Goal: Entertainment & Leisure: Consume media (video, audio)

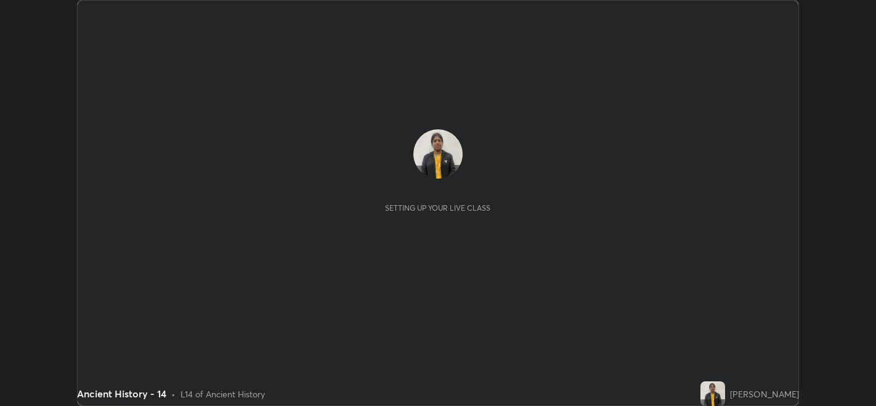
scroll to position [405, 876]
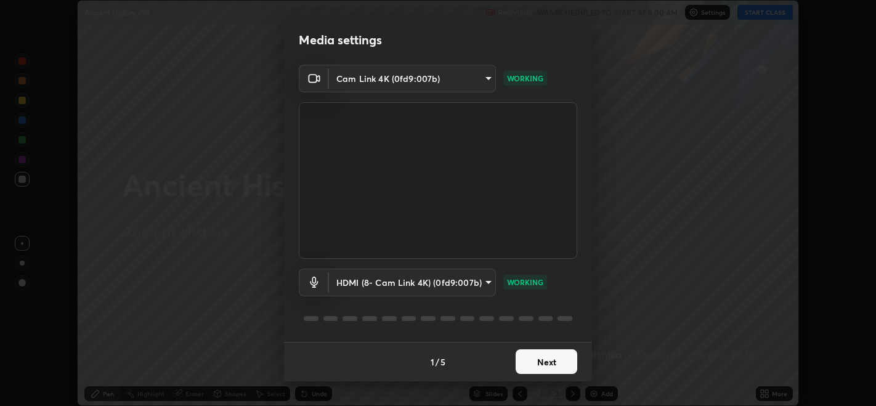
click at [550, 356] on button "Next" at bounding box center [547, 361] width 62 height 25
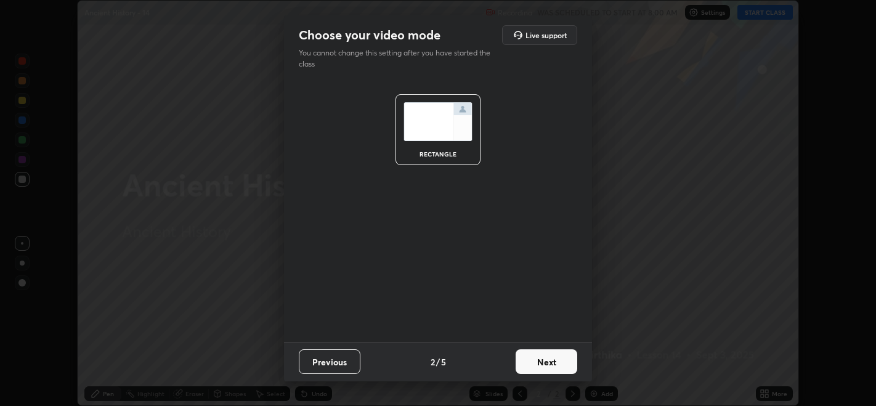
click at [545, 357] on button "Next" at bounding box center [547, 361] width 62 height 25
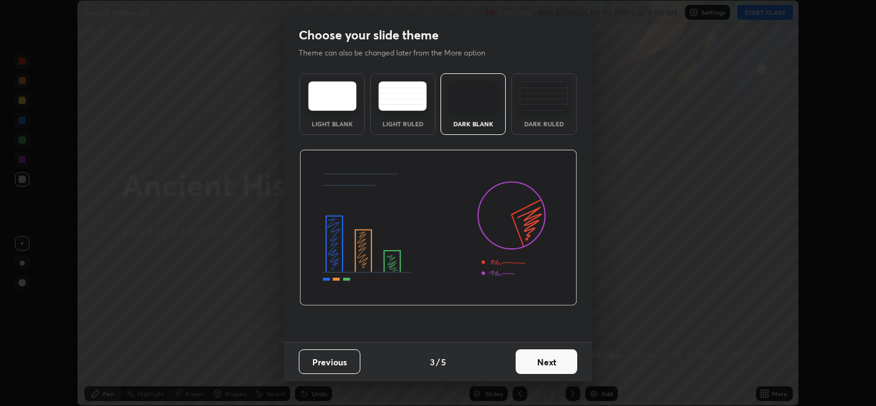
click at [542, 359] on button "Next" at bounding box center [547, 361] width 62 height 25
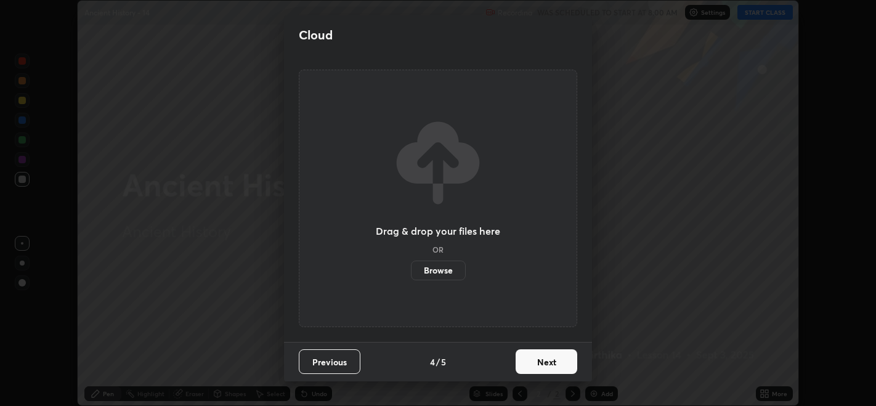
click at [540, 364] on button "Next" at bounding box center [547, 361] width 62 height 25
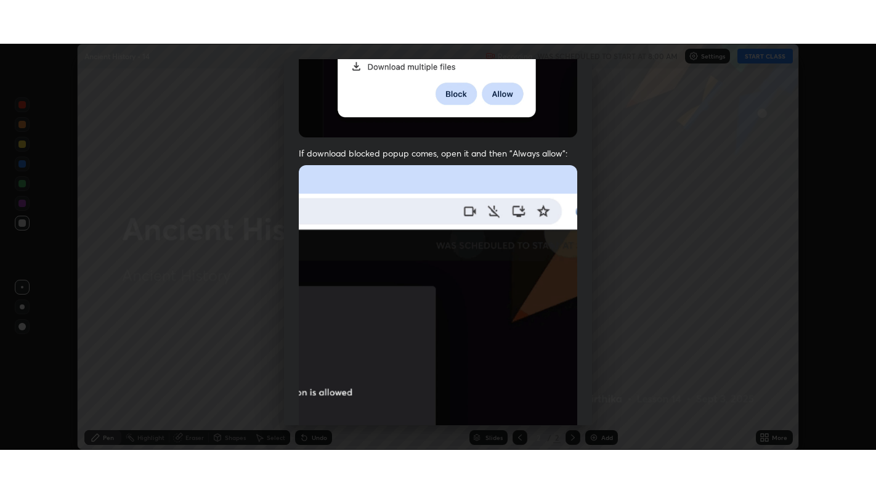
scroll to position [250, 0]
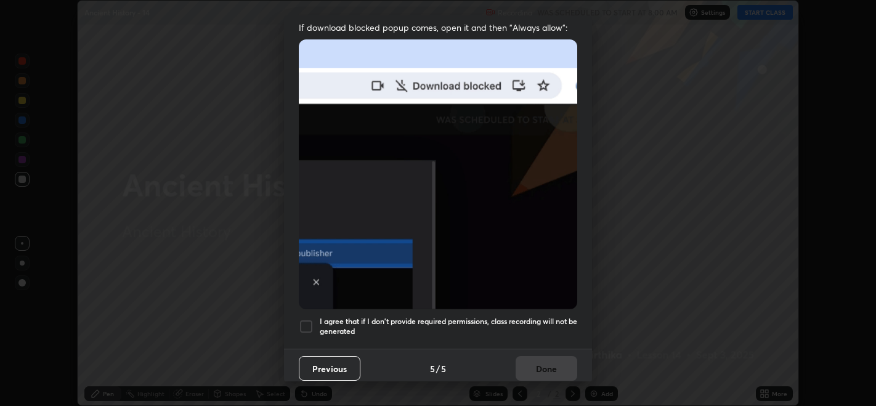
click at [309, 319] on div at bounding box center [306, 326] width 15 height 15
click at [526, 357] on button "Done" at bounding box center [547, 368] width 62 height 25
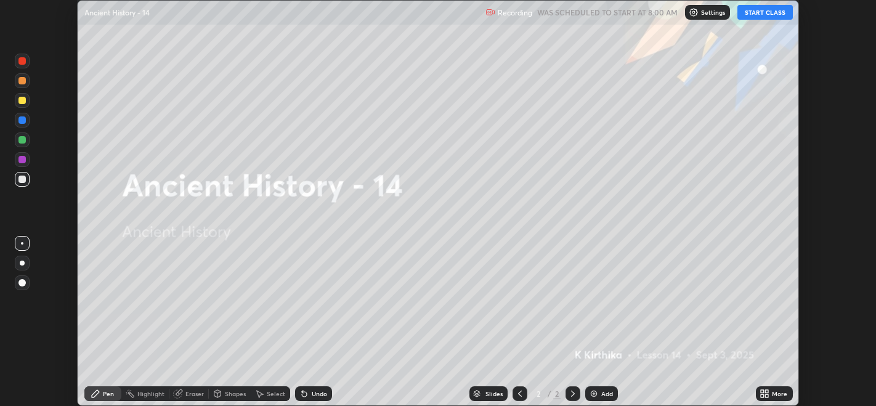
click at [762, 391] on icon at bounding box center [762, 391] width 3 height 3
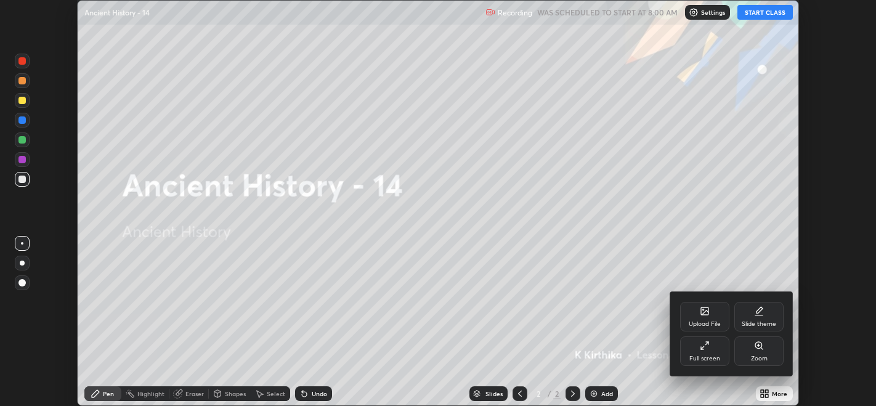
click at [711, 356] on div "Full screen" at bounding box center [705, 359] width 31 height 6
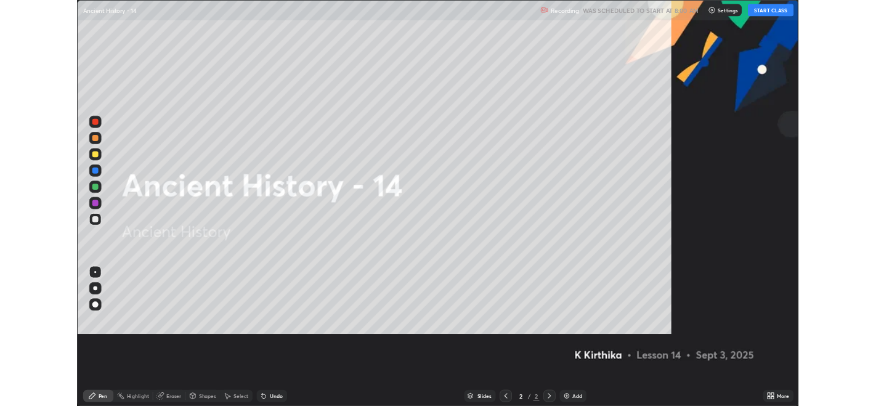
scroll to position [493, 876]
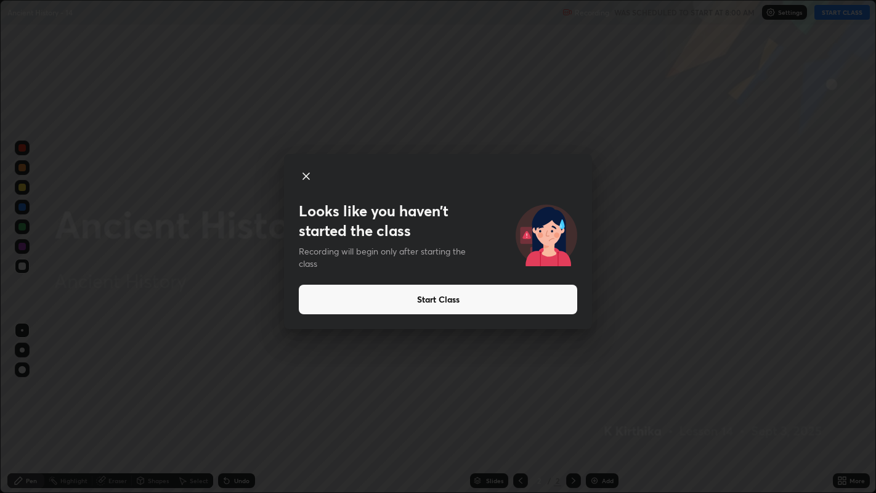
click at [431, 303] on button "Start Class" at bounding box center [438, 300] width 279 height 30
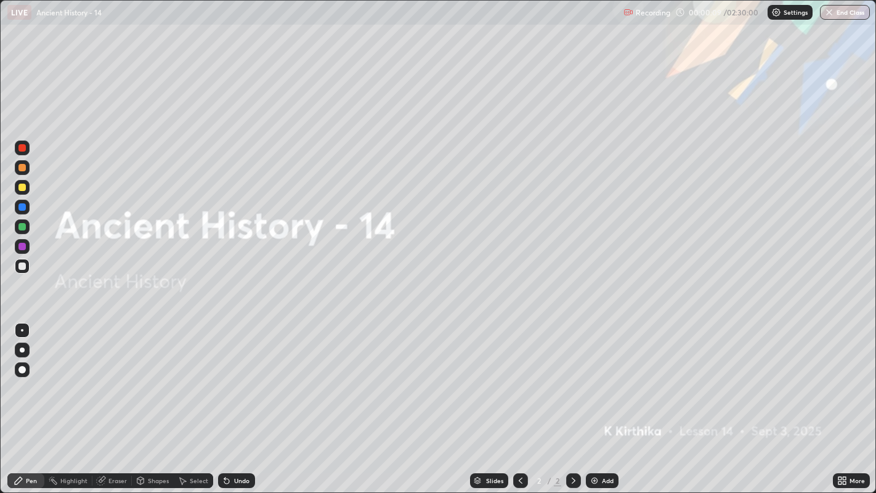
click at [592, 405] on img at bounding box center [595, 481] width 10 height 10
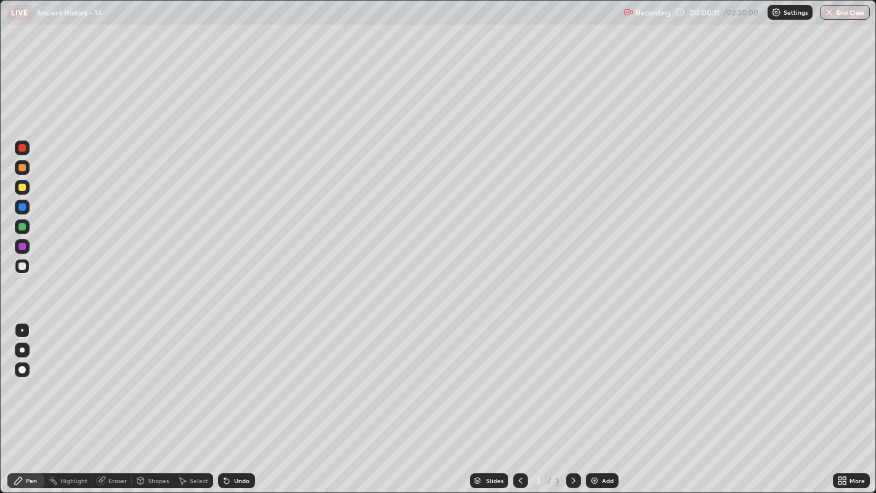
click at [107, 405] on div "Eraser" at bounding box center [111, 480] width 39 height 15
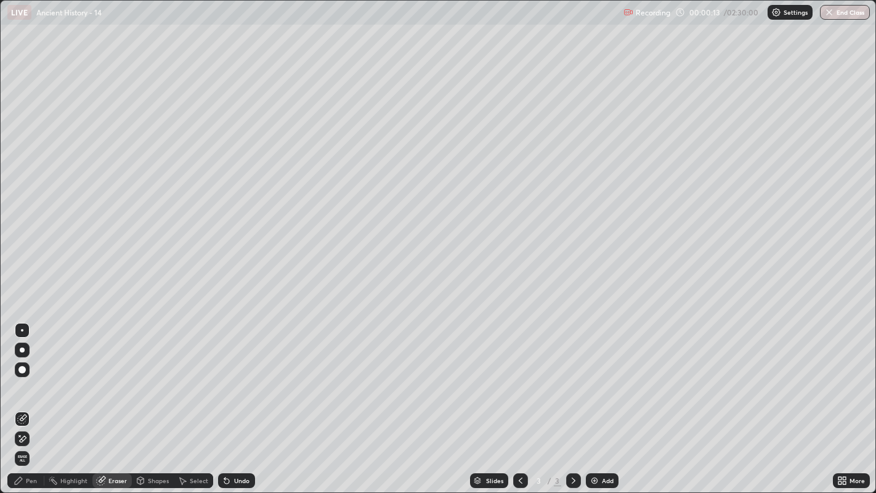
click at [23, 405] on icon at bounding box center [22, 439] width 10 height 10
click at [26, 405] on div "Pen" at bounding box center [31, 481] width 11 height 6
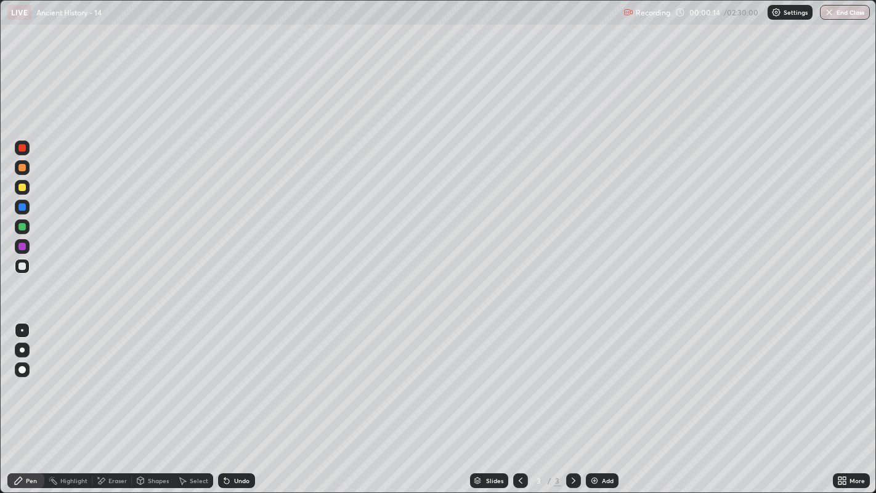
click at [23, 264] on div at bounding box center [21, 266] width 7 height 7
click at [840, 405] on icon at bounding box center [840, 482] width 3 height 3
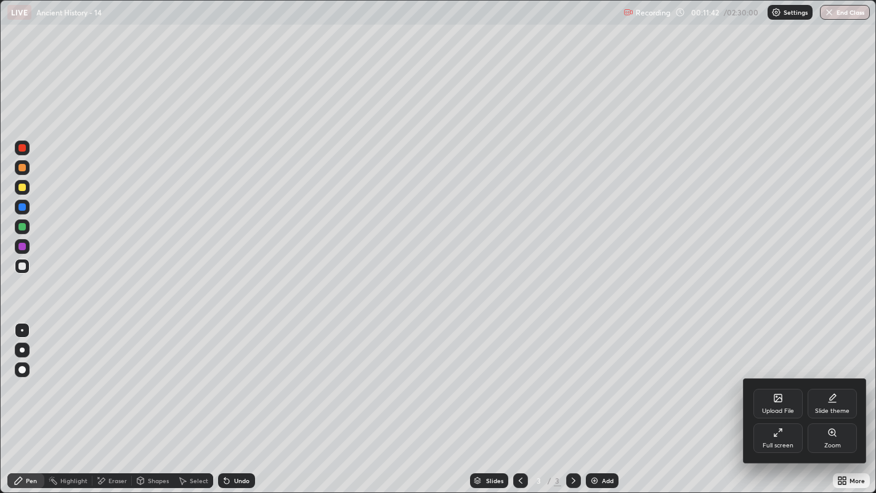
click at [773, 405] on div "Full screen" at bounding box center [778, 438] width 49 height 30
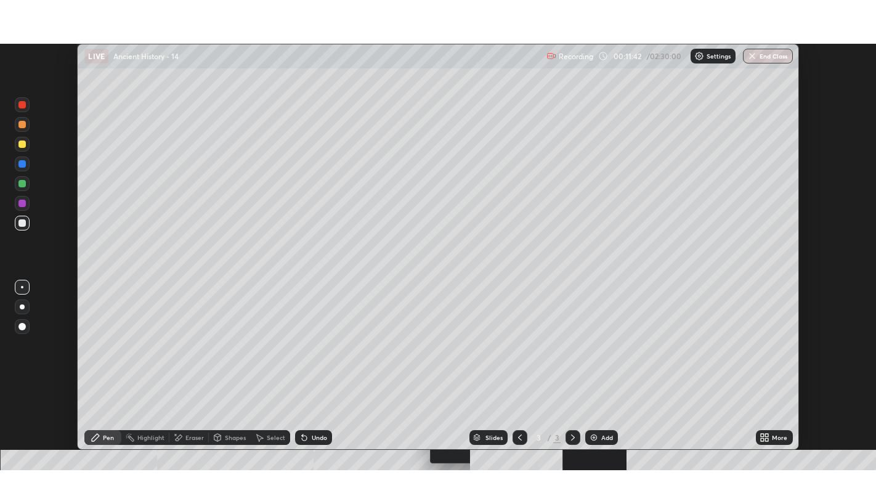
scroll to position [61219, 60749]
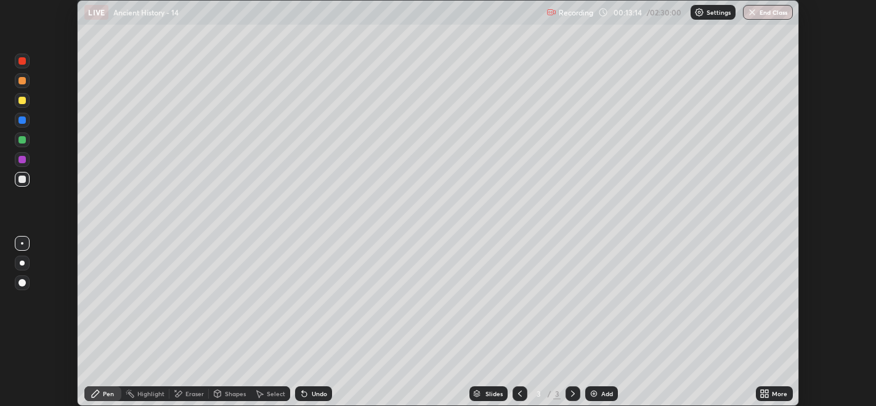
click at [767, 396] on icon at bounding box center [767, 395] width 3 height 3
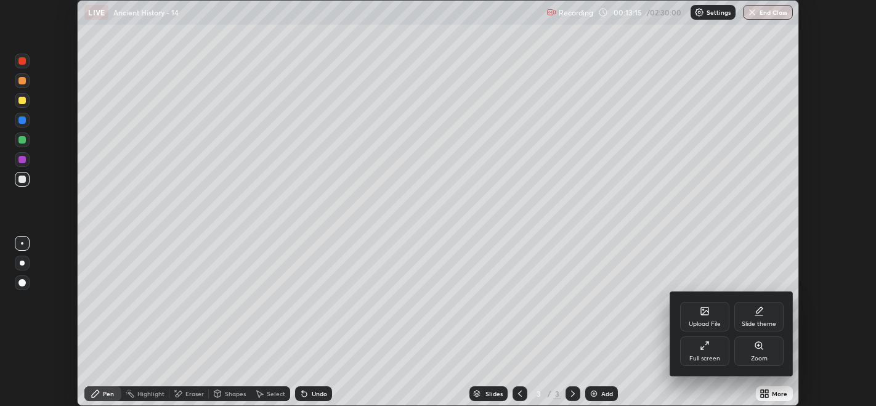
click at [698, 350] on div "Full screen" at bounding box center [704, 351] width 49 height 30
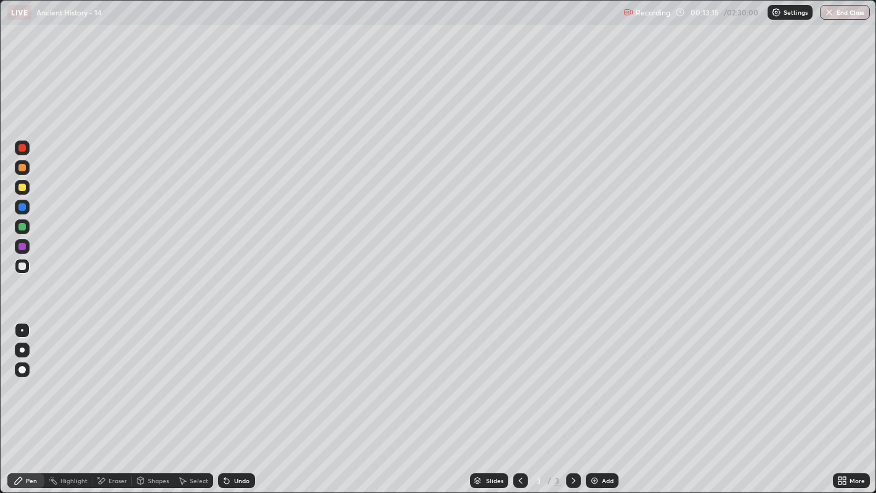
scroll to position [493, 876]
click at [572, 405] on icon at bounding box center [574, 481] width 10 height 10
click at [595, 405] on img at bounding box center [595, 481] width 10 height 10
click at [120, 405] on div "Eraser" at bounding box center [117, 481] width 18 height 6
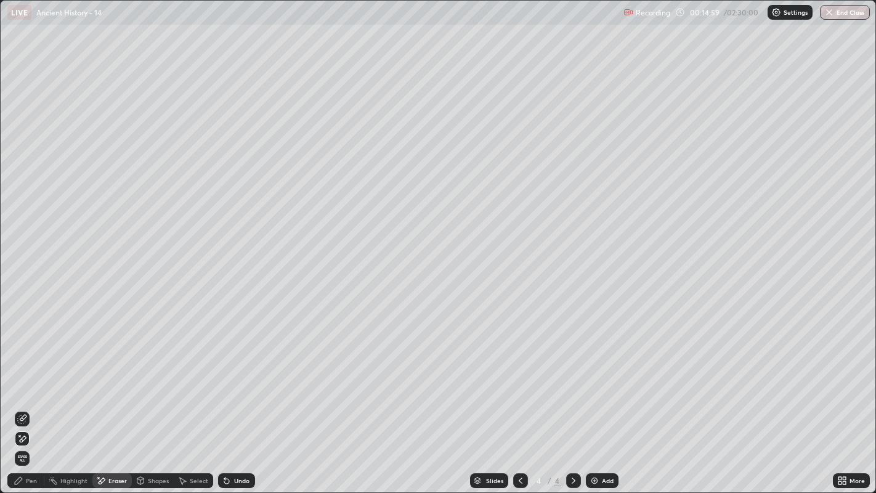
click at [33, 405] on div "Pen" at bounding box center [31, 481] width 11 height 6
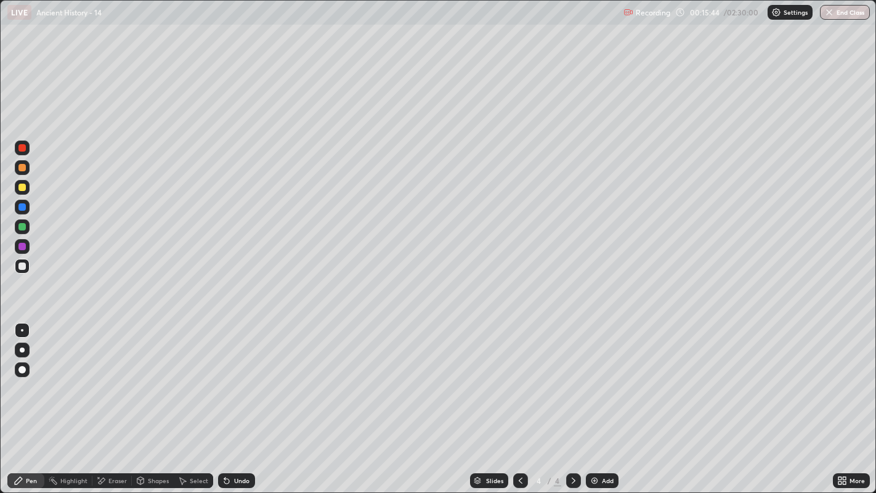
click at [23, 185] on div at bounding box center [21, 187] width 7 height 7
click at [25, 169] on div at bounding box center [21, 167] width 7 height 7
click at [22, 265] on div at bounding box center [21, 266] width 7 height 7
click at [25, 187] on div at bounding box center [21, 187] width 7 height 7
click at [116, 405] on div "Eraser" at bounding box center [117, 481] width 18 height 6
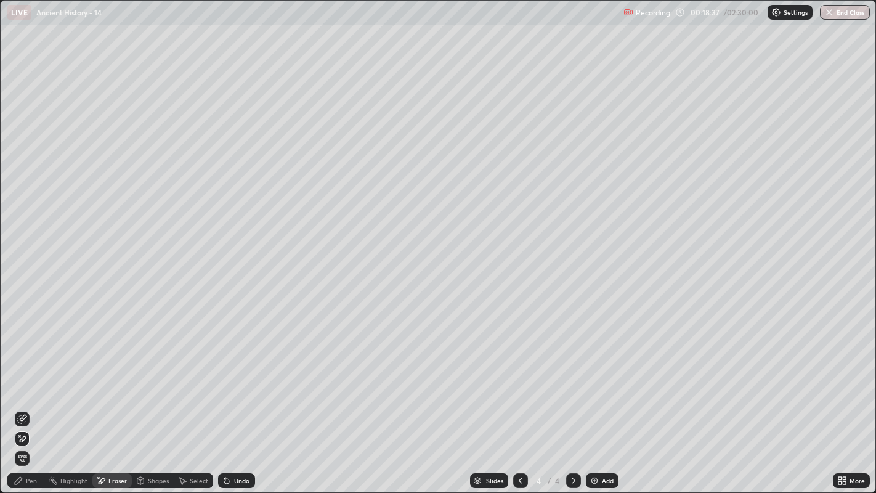
click at [35, 405] on div "Pen" at bounding box center [31, 481] width 11 height 6
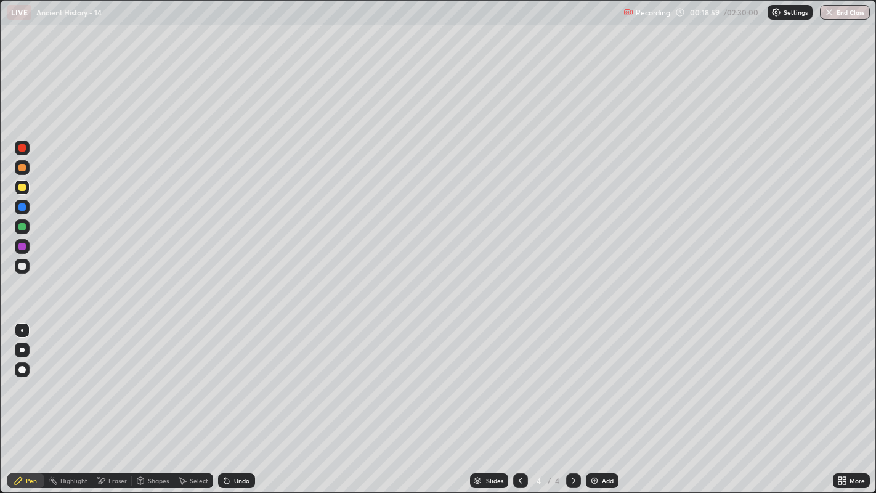
click at [157, 405] on div "Shapes" at bounding box center [158, 481] width 21 height 6
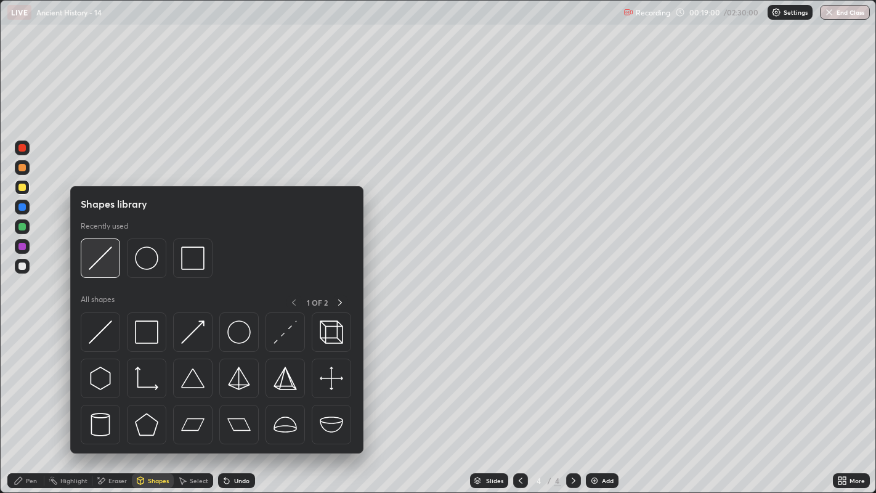
click at [105, 259] on img at bounding box center [100, 258] width 23 height 23
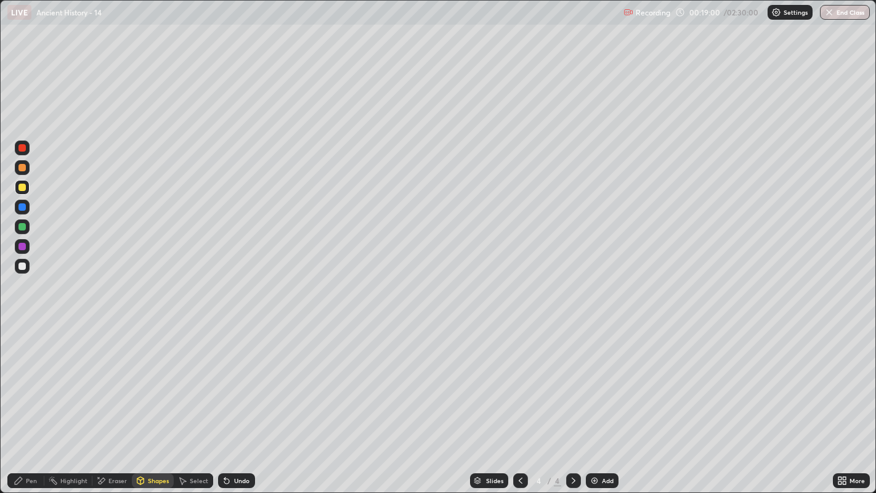
click at [26, 246] on div at bounding box center [22, 246] width 15 height 15
click at [25, 227] on div at bounding box center [21, 226] width 7 height 7
click at [29, 405] on div "Pen" at bounding box center [31, 481] width 11 height 6
click at [22, 206] on div at bounding box center [21, 206] width 7 height 7
click at [25, 228] on div at bounding box center [21, 226] width 7 height 7
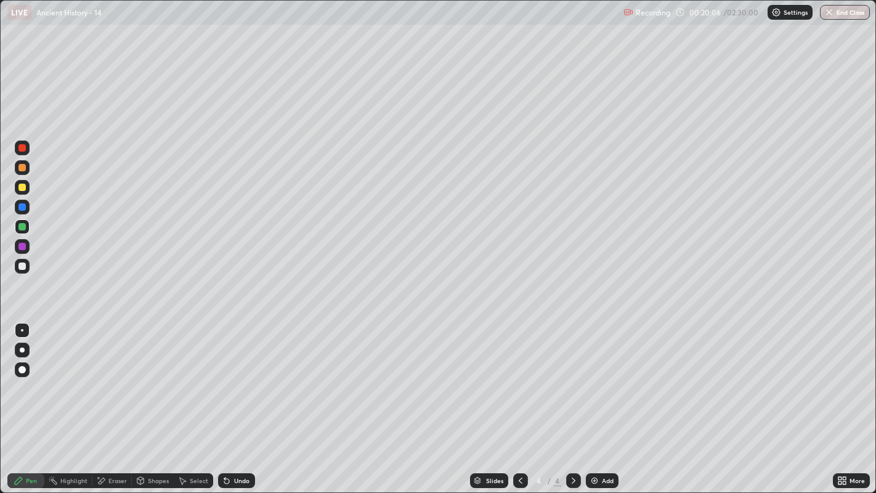
click at [24, 267] on div at bounding box center [21, 266] width 7 height 7
click at [594, 405] on img at bounding box center [595, 481] width 10 height 10
click at [29, 185] on div at bounding box center [22, 187] width 15 height 15
click at [29, 148] on div at bounding box center [22, 148] width 15 height 15
click at [24, 208] on div at bounding box center [21, 206] width 7 height 7
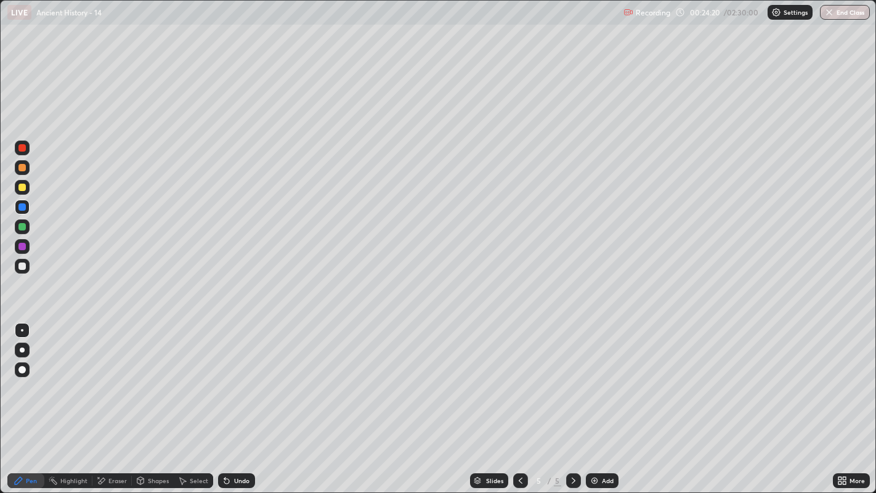
click at [593, 405] on img at bounding box center [595, 481] width 10 height 10
click at [23, 266] on div at bounding box center [21, 266] width 7 height 7
click at [148, 405] on div "Shapes" at bounding box center [158, 481] width 21 height 6
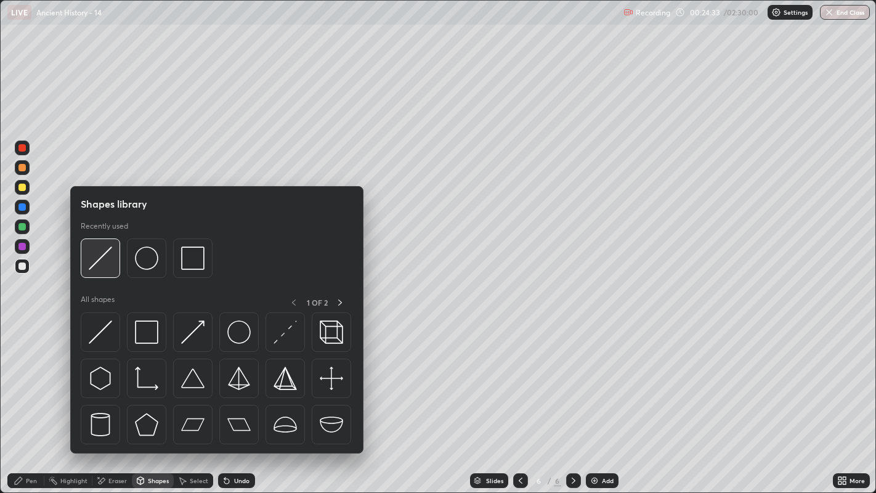
click at [99, 266] on img at bounding box center [100, 258] width 23 height 23
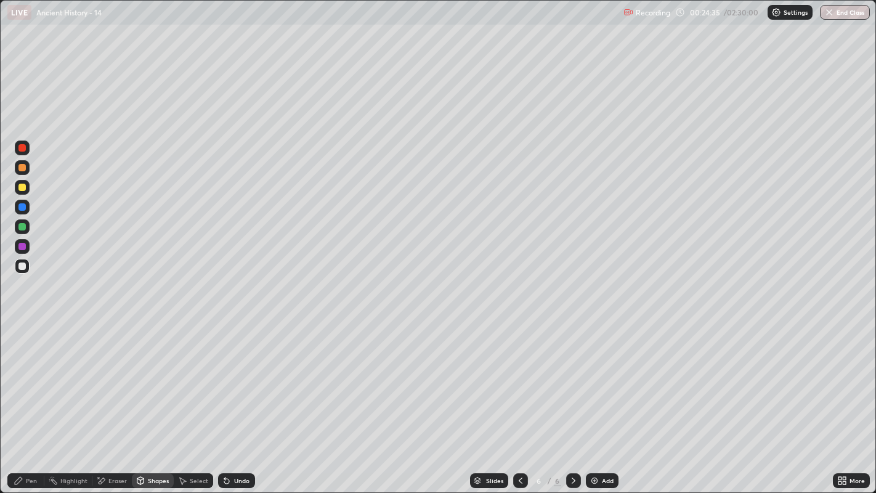
click at [22, 208] on div at bounding box center [21, 206] width 7 height 7
click at [25, 405] on div "Pen" at bounding box center [25, 480] width 37 height 15
click at [110, 405] on div "Eraser" at bounding box center [117, 481] width 18 height 6
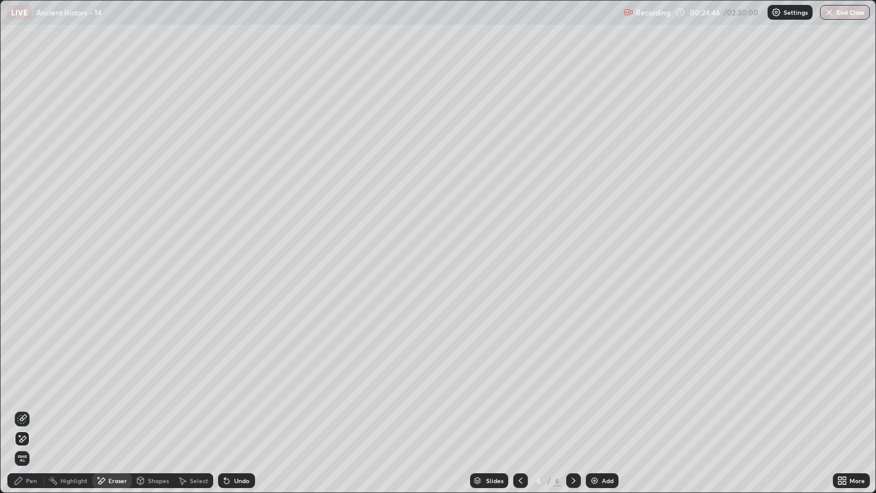
click at [24, 405] on div "Pen" at bounding box center [25, 480] width 37 height 15
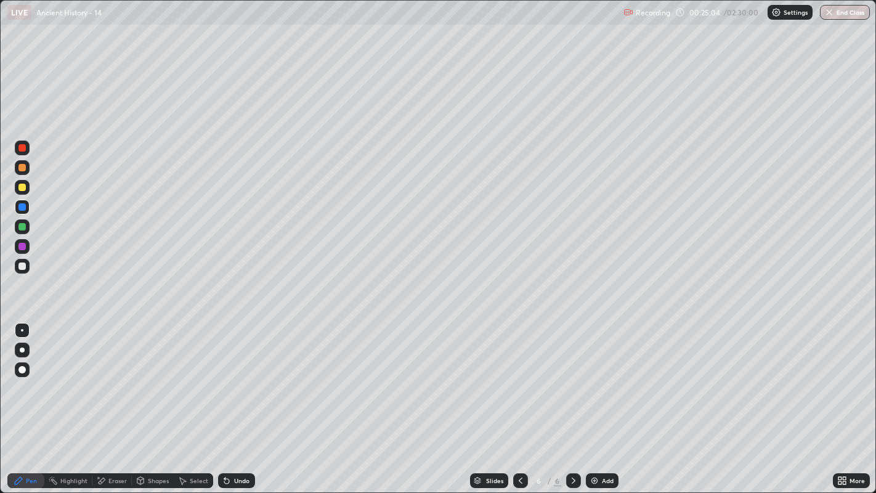
click at [109, 405] on div "Eraser" at bounding box center [117, 481] width 18 height 6
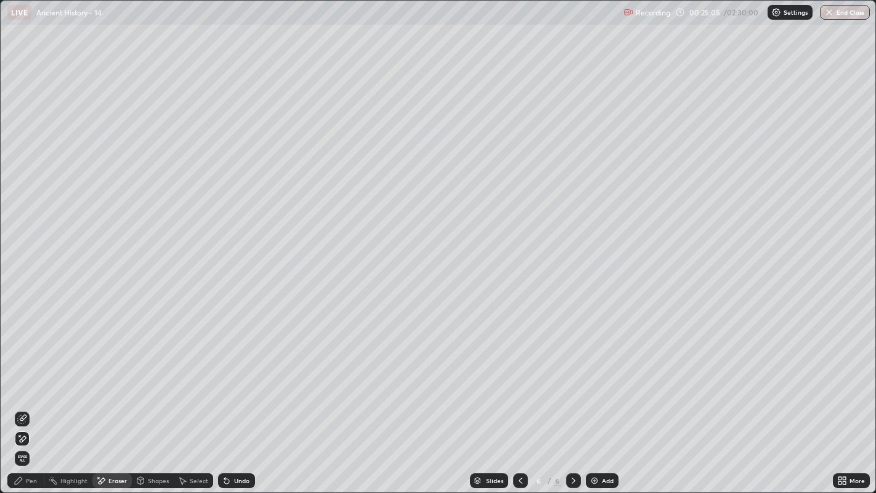
click at [26, 405] on div "Pen" at bounding box center [31, 481] width 11 height 6
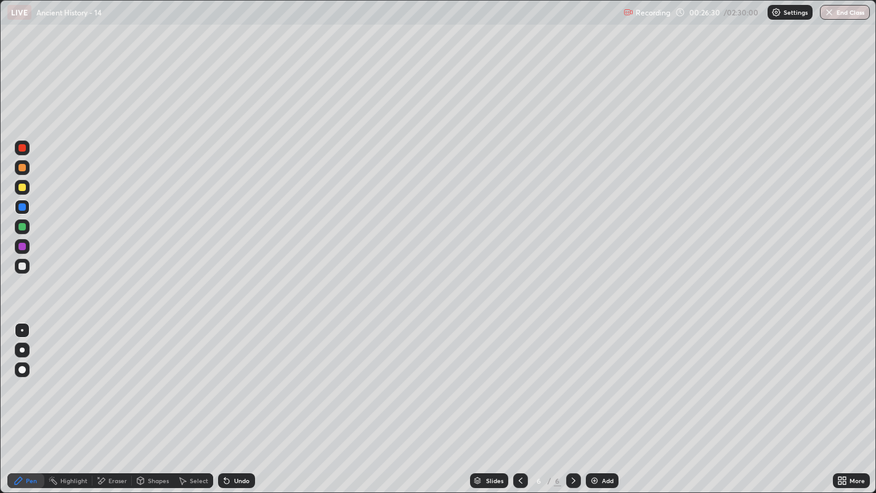
click at [600, 405] on div "Add" at bounding box center [602, 480] width 33 height 15
click at [520, 405] on icon at bounding box center [521, 481] width 10 height 10
click at [519, 405] on icon at bounding box center [521, 481] width 10 height 10
click at [521, 405] on icon at bounding box center [521, 481] width 4 height 6
click at [22, 147] on div at bounding box center [21, 147] width 7 height 7
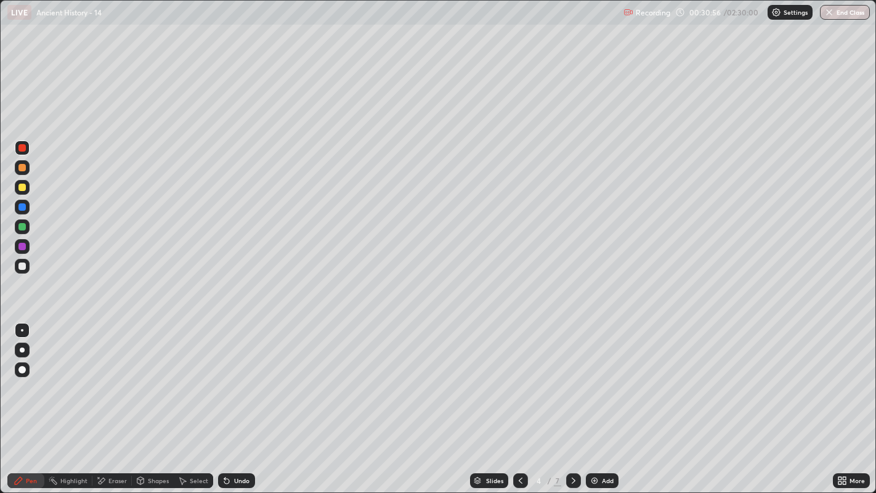
click at [573, 405] on icon at bounding box center [574, 481] width 10 height 10
click at [519, 405] on icon at bounding box center [521, 481] width 10 height 10
click at [573, 405] on icon at bounding box center [574, 481] width 10 height 10
click at [572, 405] on icon at bounding box center [574, 481] width 10 height 10
click at [21, 169] on div at bounding box center [21, 167] width 7 height 7
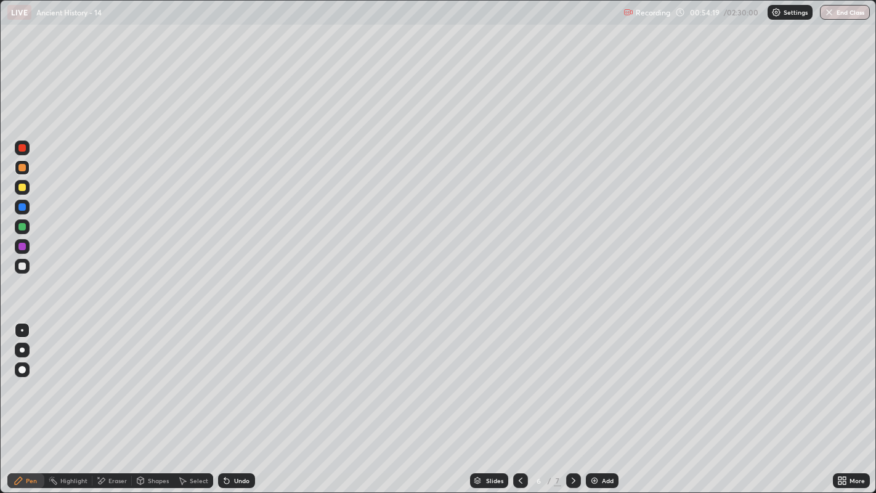
click at [25, 227] on div at bounding box center [21, 226] width 7 height 7
click at [28, 169] on div at bounding box center [22, 167] width 15 height 15
click at [25, 264] on div at bounding box center [21, 266] width 7 height 7
click at [23, 167] on div at bounding box center [21, 167] width 7 height 7
click at [22, 267] on div at bounding box center [21, 266] width 7 height 7
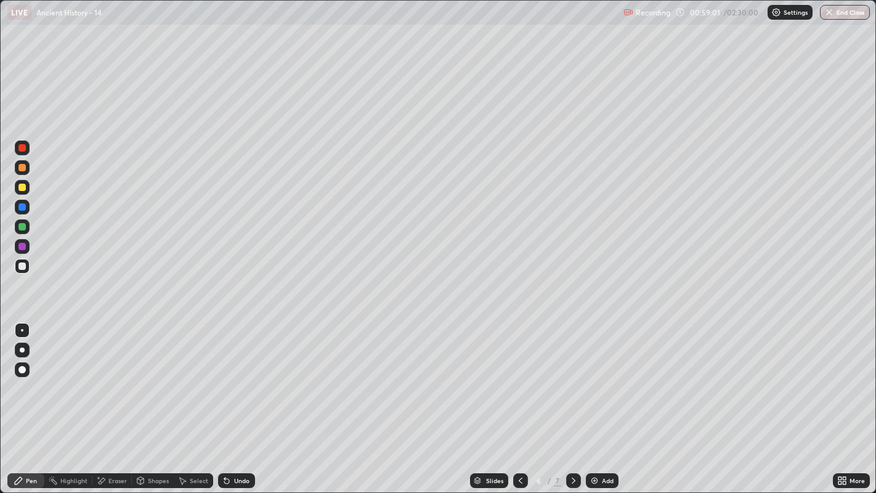
click at [26, 169] on div at bounding box center [22, 167] width 15 height 15
click at [25, 268] on div at bounding box center [21, 266] width 7 height 7
click at [25, 147] on div at bounding box center [21, 147] width 7 height 7
click at [25, 167] on div at bounding box center [21, 167] width 7 height 7
click at [25, 225] on div at bounding box center [21, 226] width 7 height 7
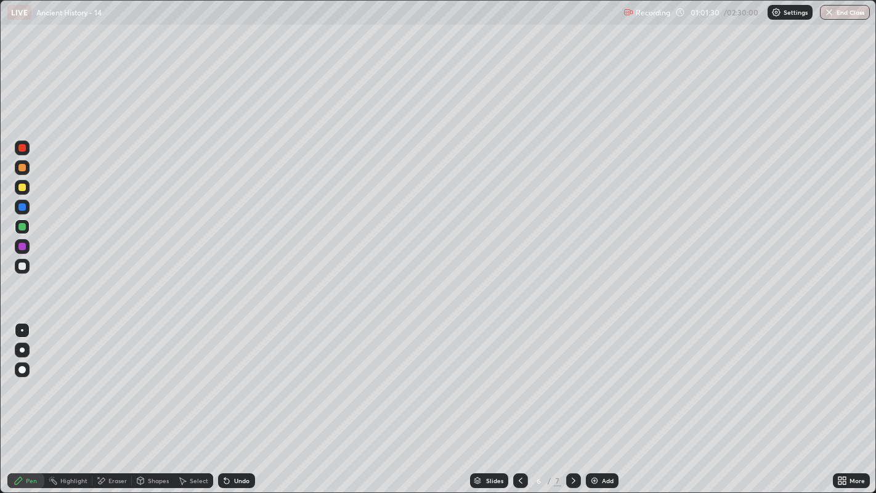
click at [25, 264] on div at bounding box center [21, 266] width 7 height 7
click at [24, 203] on div at bounding box center [21, 206] width 7 height 7
click at [25, 208] on div at bounding box center [22, 207] width 15 height 15
click at [22, 267] on div at bounding box center [21, 266] width 7 height 7
click at [23, 187] on div at bounding box center [21, 187] width 7 height 7
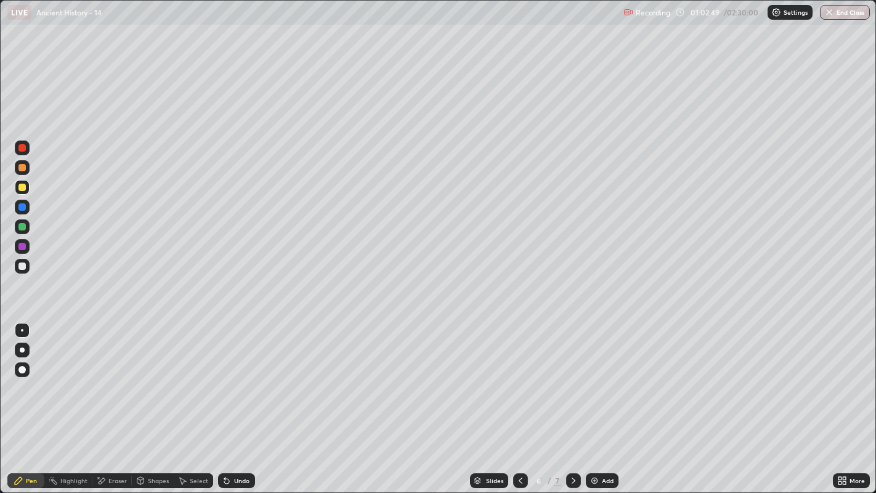
click at [21, 208] on div at bounding box center [21, 206] width 7 height 7
click at [572, 405] on icon at bounding box center [574, 481] width 10 height 10
click at [23, 167] on div at bounding box center [21, 167] width 7 height 7
click at [28, 146] on div at bounding box center [22, 148] width 15 height 15
click at [24, 187] on div at bounding box center [21, 187] width 7 height 7
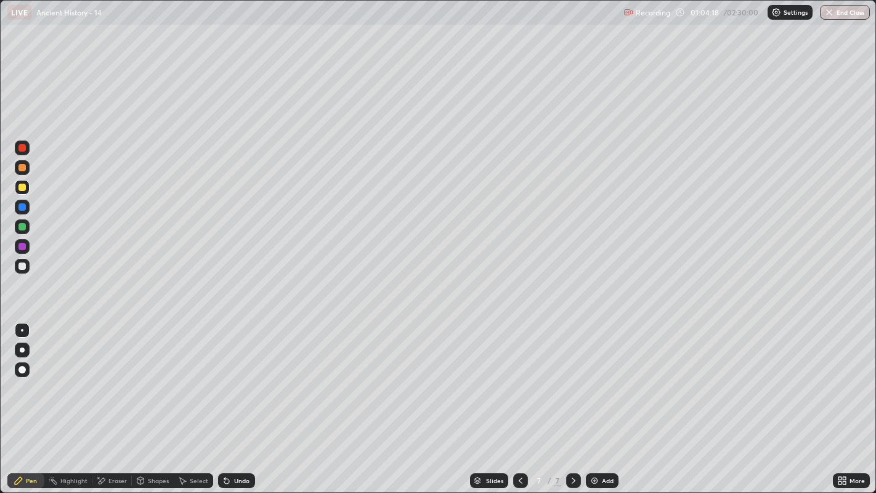
click at [114, 405] on div "Eraser" at bounding box center [117, 481] width 18 height 6
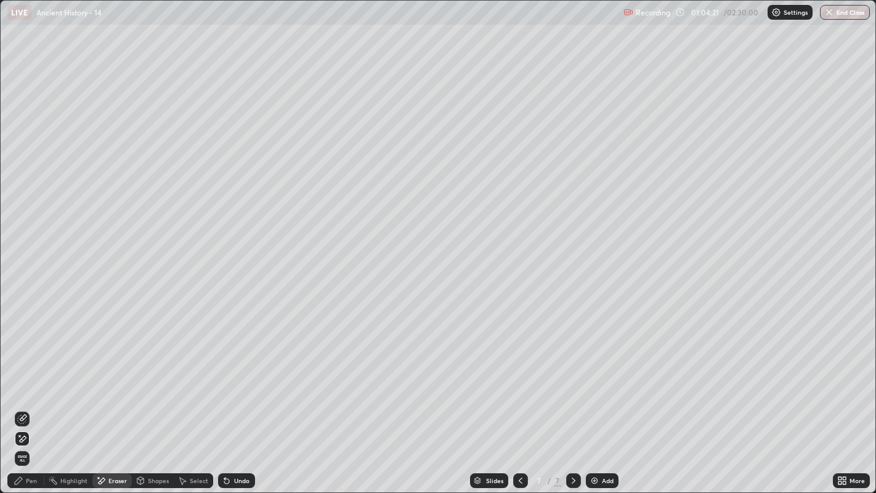
click at [31, 405] on div "Pen" at bounding box center [25, 480] width 37 height 15
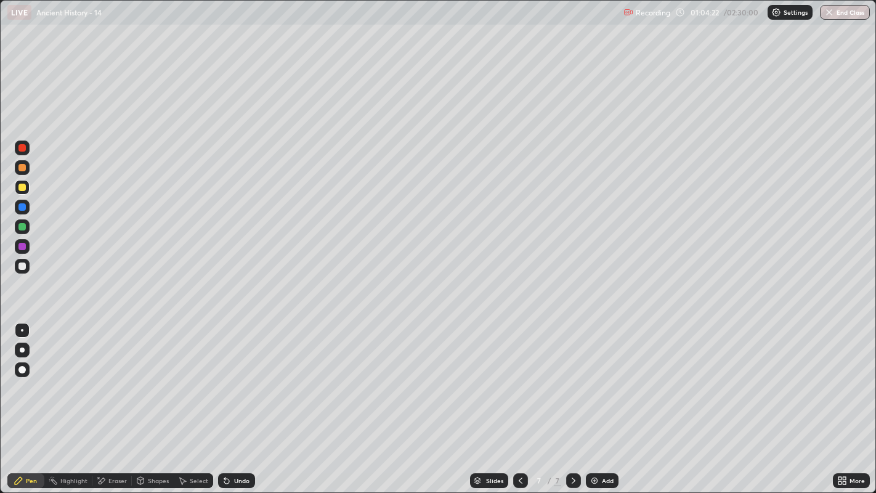
click at [24, 228] on div at bounding box center [21, 226] width 7 height 7
click at [22, 247] on div at bounding box center [21, 246] width 7 height 7
click at [26, 263] on div at bounding box center [22, 266] width 15 height 15
click at [23, 224] on div at bounding box center [21, 226] width 7 height 7
click at [21, 147] on div at bounding box center [21, 147] width 7 height 7
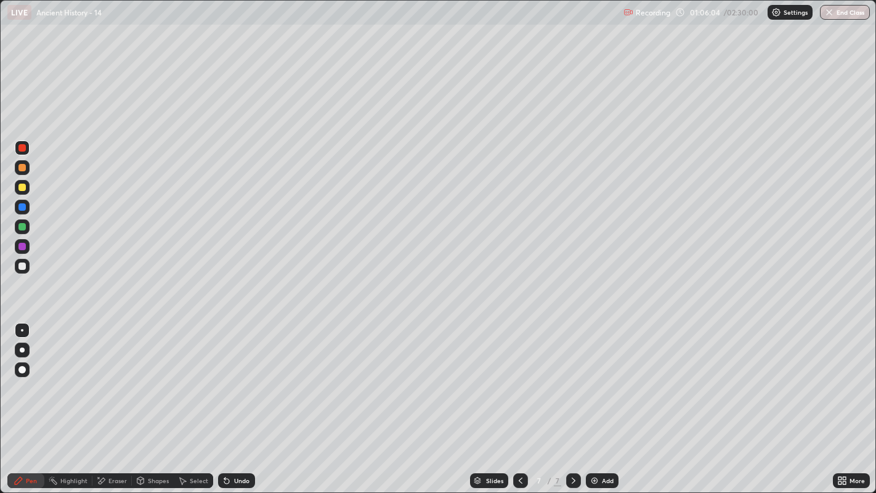
click at [23, 188] on div at bounding box center [21, 187] width 7 height 7
click at [23, 167] on div at bounding box center [21, 167] width 7 height 7
click at [26, 265] on div at bounding box center [22, 266] width 15 height 15
click at [24, 207] on div at bounding box center [21, 206] width 7 height 7
click at [606, 405] on div "Add" at bounding box center [608, 481] width 12 height 6
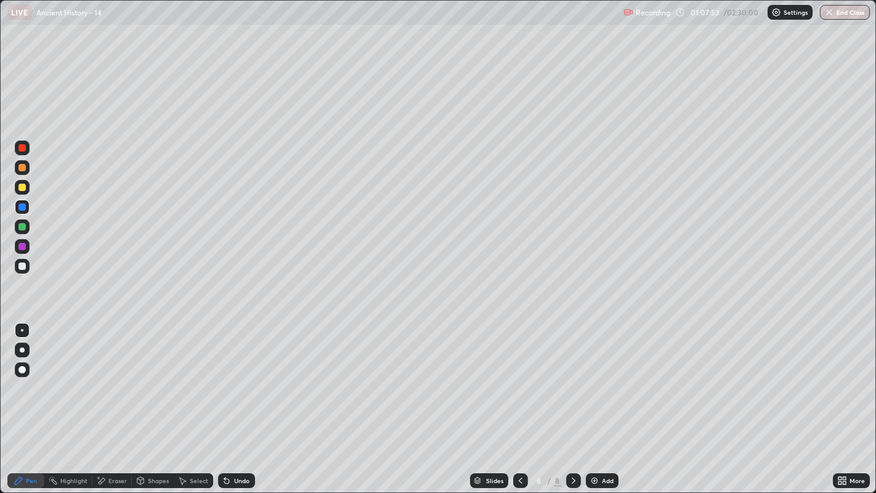
click at [518, 405] on icon at bounding box center [521, 481] width 10 height 10
click at [574, 405] on icon at bounding box center [574, 481] width 10 height 10
click at [22, 266] on div at bounding box center [21, 266] width 7 height 7
click at [470, 405] on div "Slides" at bounding box center [489, 480] width 38 height 15
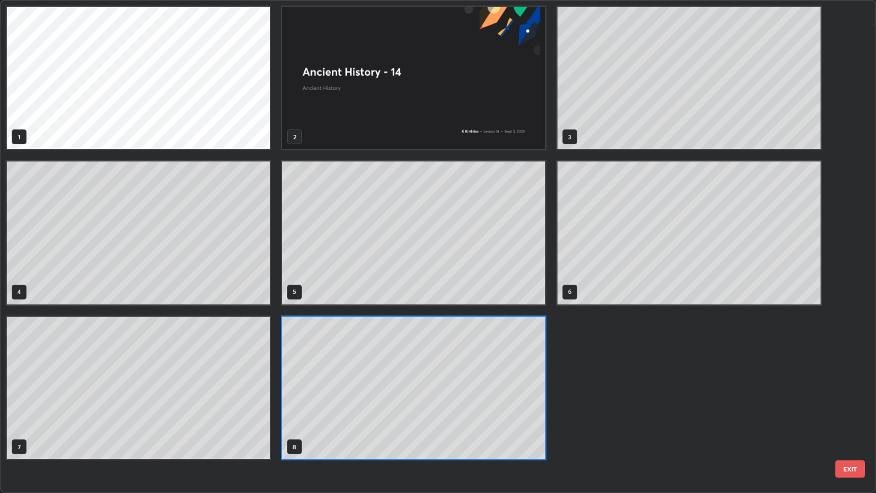
scroll to position [488, 870]
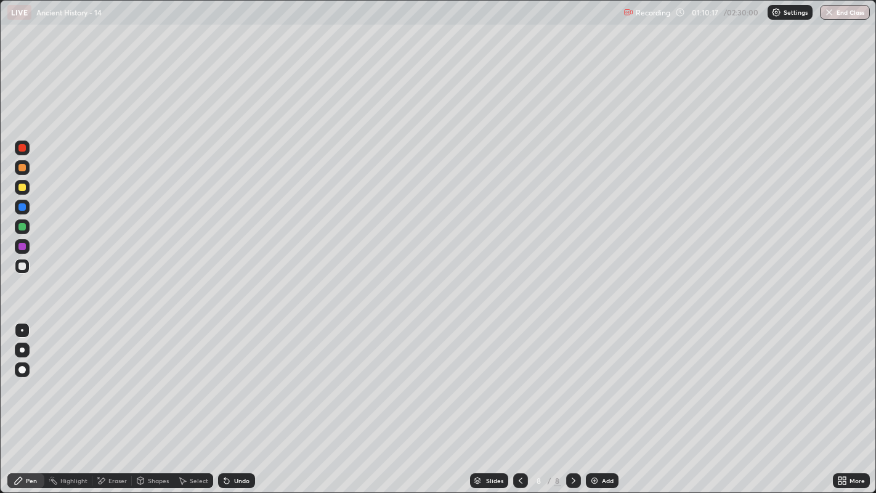
click at [22, 187] on div at bounding box center [21, 187] width 7 height 7
click at [23, 247] on div at bounding box center [21, 246] width 7 height 7
click at [493, 405] on div "Slides" at bounding box center [494, 481] width 17 height 6
click at [573, 405] on icon at bounding box center [574, 481] width 10 height 10
click at [0, 405] on div "Setting up your live class" at bounding box center [438, 246] width 876 height 493
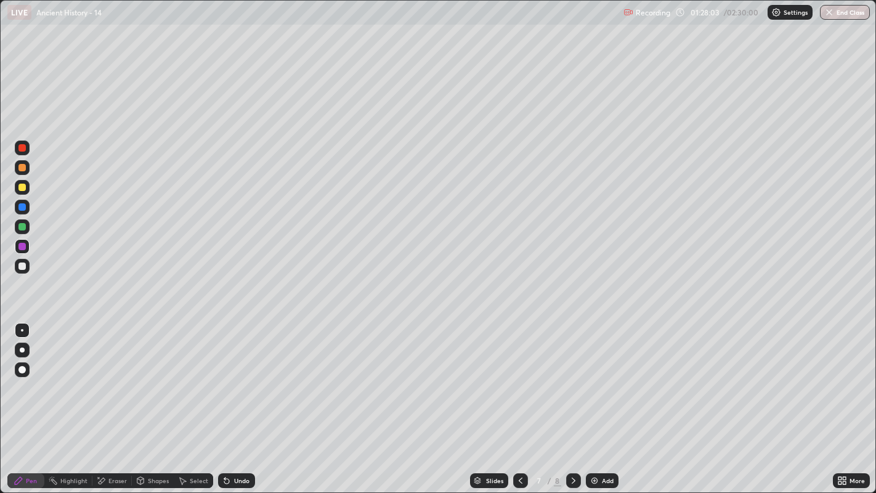
click at [11, 405] on div "Pen" at bounding box center [25, 480] width 37 height 25
click at [22, 247] on div at bounding box center [21, 246] width 7 height 7
click at [566, 405] on div at bounding box center [573, 480] width 15 height 15
click at [22, 266] on div at bounding box center [21, 266] width 7 height 7
click at [22, 226] on div at bounding box center [21, 226] width 7 height 7
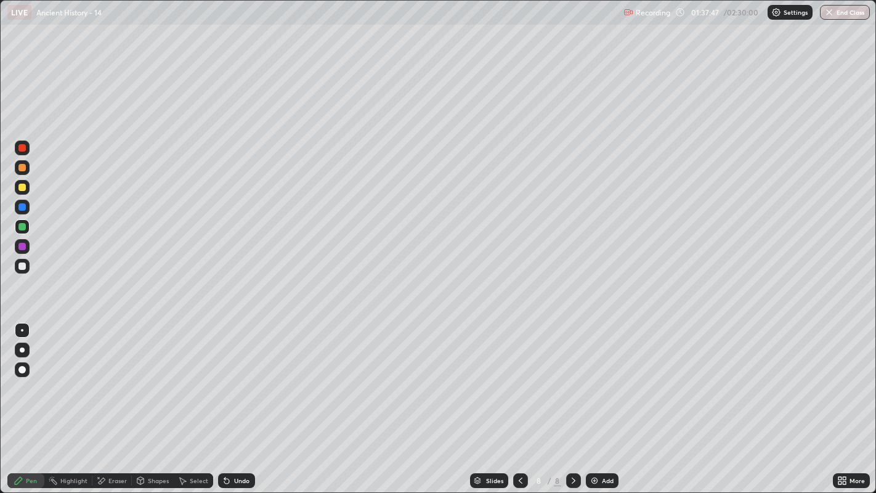
click at [19, 149] on div at bounding box center [21, 147] width 7 height 7
click at [22, 166] on div at bounding box center [21, 167] width 7 height 7
click at [114, 405] on div "Eraser" at bounding box center [117, 481] width 18 height 6
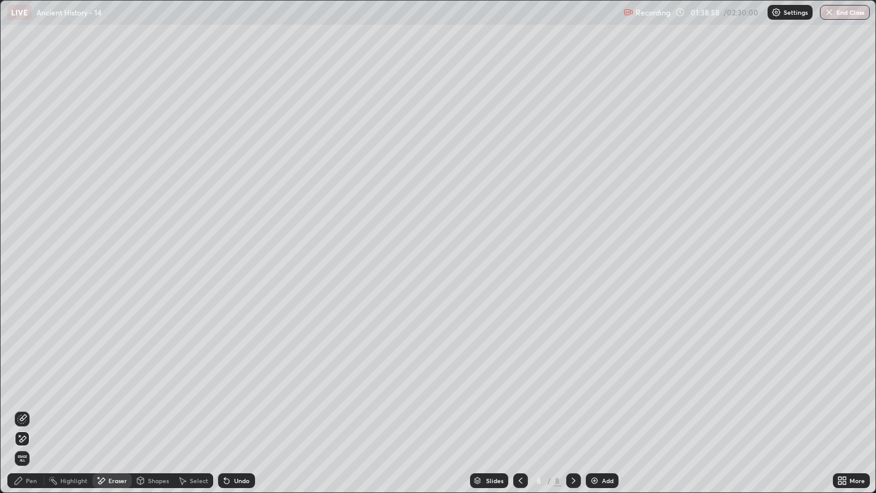
click at [31, 405] on div "Pen" at bounding box center [31, 481] width 11 height 6
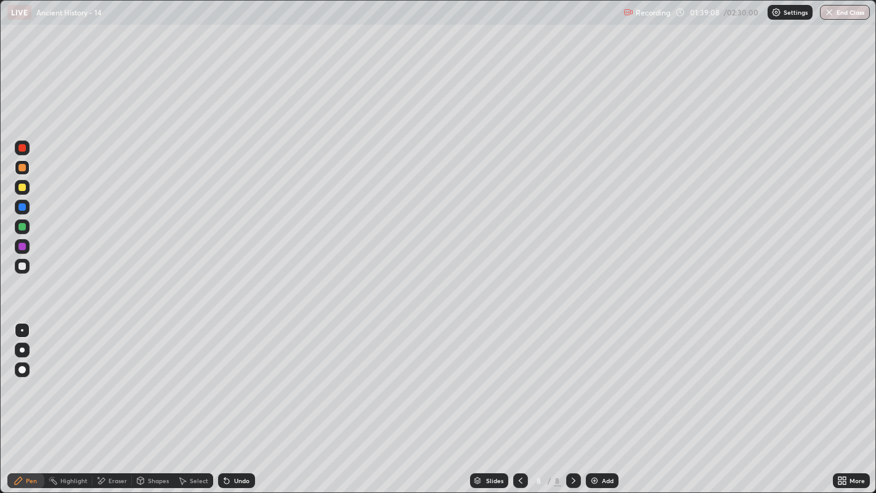
click at [29, 247] on div at bounding box center [22, 246] width 15 height 15
click at [25, 206] on div at bounding box center [21, 206] width 7 height 7
click at [573, 405] on icon at bounding box center [574, 481] width 10 height 10
click at [593, 405] on img at bounding box center [595, 481] width 10 height 10
click at [521, 405] on icon at bounding box center [521, 481] width 10 height 10
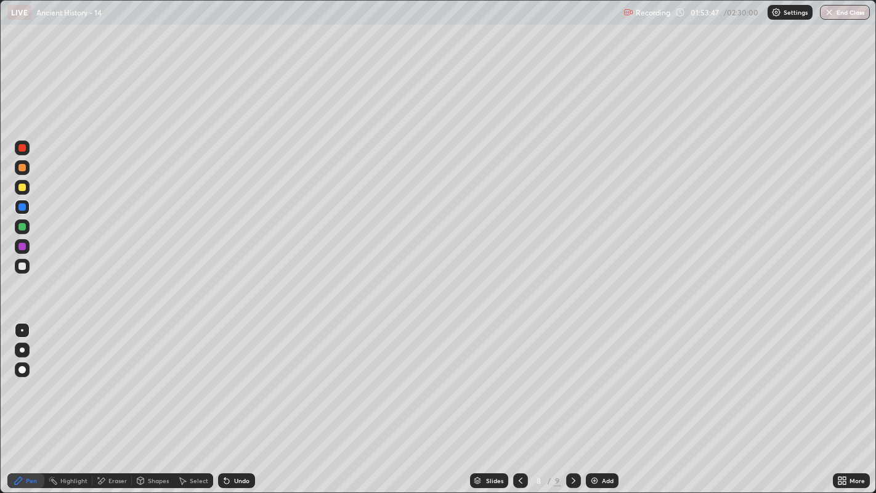
click at [597, 405] on img at bounding box center [595, 481] width 10 height 10
click at [25, 265] on div at bounding box center [21, 266] width 7 height 7
click at [23, 187] on div at bounding box center [21, 187] width 7 height 7
click at [28, 224] on div at bounding box center [22, 226] width 15 height 15
click at [25, 205] on div at bounding box center [21, 206] width 7 height 7
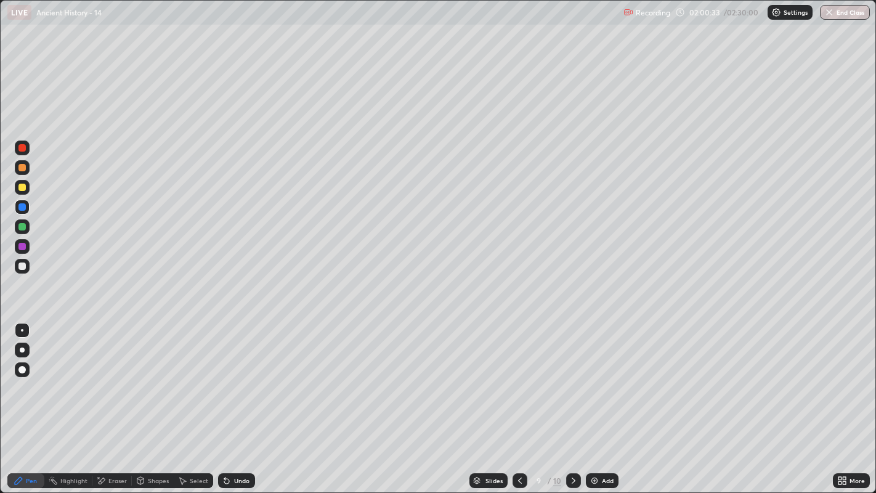
click at [26, 208] on div at bounding box center [22, 207] width 15 height 15
click at [29, 185] on div at bounding box center [22, 187] width 15 height 15
click at [20, 208] on div at bounding box center [21, 206] width 7 height 7
click at [23, 187] on div at bounding box center [21, 187] width 7 height 7
click at [23, 168] on div at bounding box center [21, 167] width 7 height 7
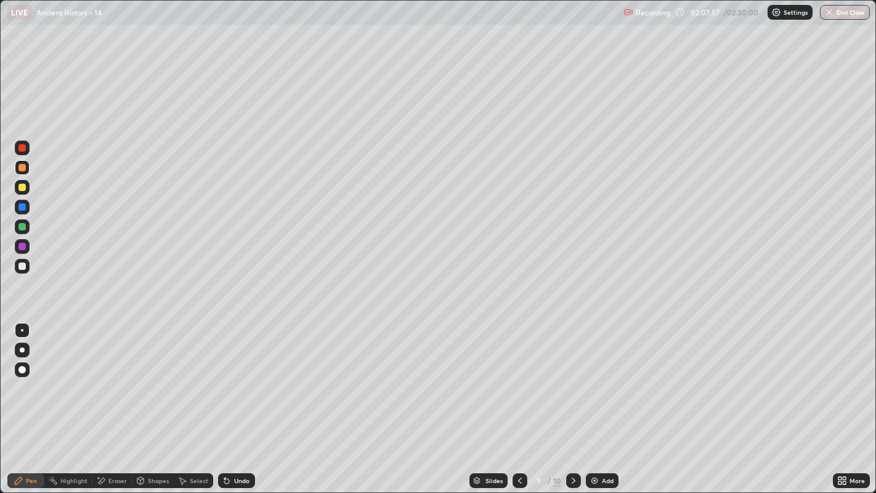
click at [23, 207] on div at bounding box center [21, 206] width 7 height 7
click at [120, 405] on div "Eraser" at bounding box center [117, 481] width 18 height 6
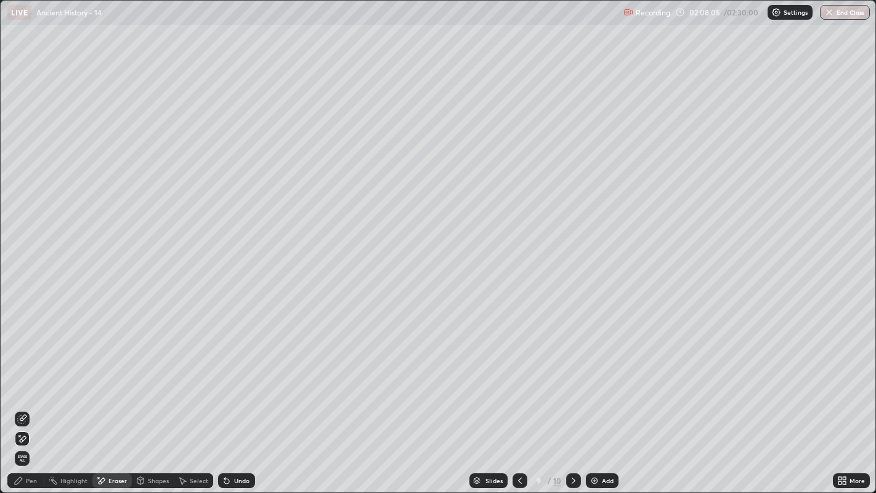
click at [26, 405] on div "Pen" at bounding box center [25, 480] width 37 height 15
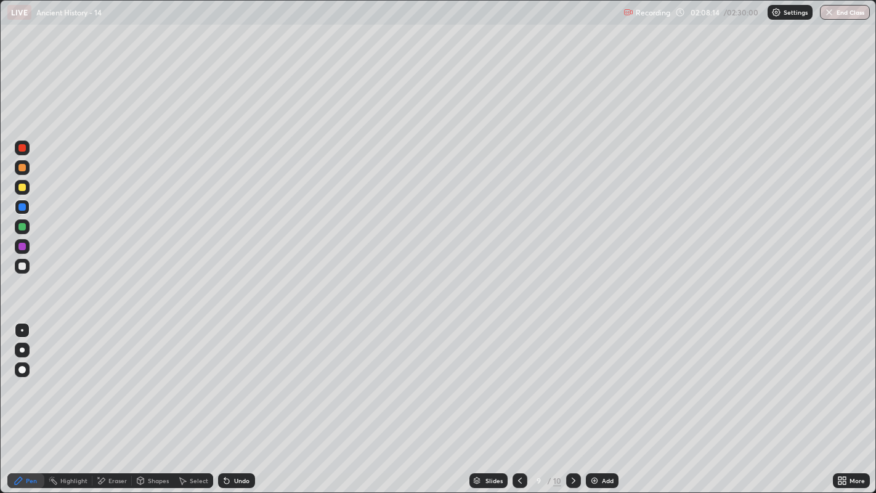
click at [23, 146] on div at bounding box center [21, 147] width 7 height 7
click at [573, 405] on icon at bounding box center [574, 481] width 10 height 10
click at [23, 268] on div at bounding box center [21, 266] width 7 height 7
click at [26, 206] on div at bounding box center [22, 207] width 15 height 15
click at [28, 226] on div at bounding box center [22, 226] width 15 height 15
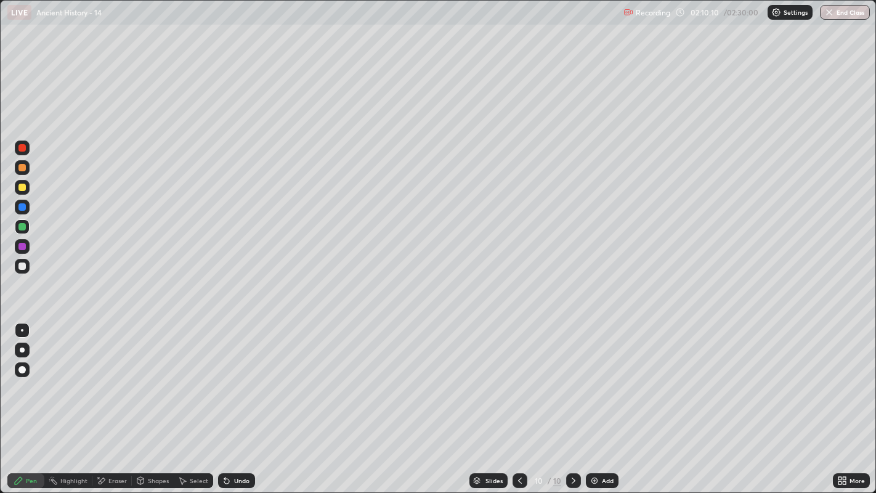
click at [26, 149] on div at bounding box center [22, 148] width 15 height 15
click at [25, 168] on div at bounding box center [21, 167] width 7 height 7
click at [23, 247] on div at bounding box center [21, 246] width 7 height 7
click at [595, 405] on img at bounding box center [595, 481] width 10 height 10
click at [23, 264] on div at bounding box center [21, 266] width 7 height 7
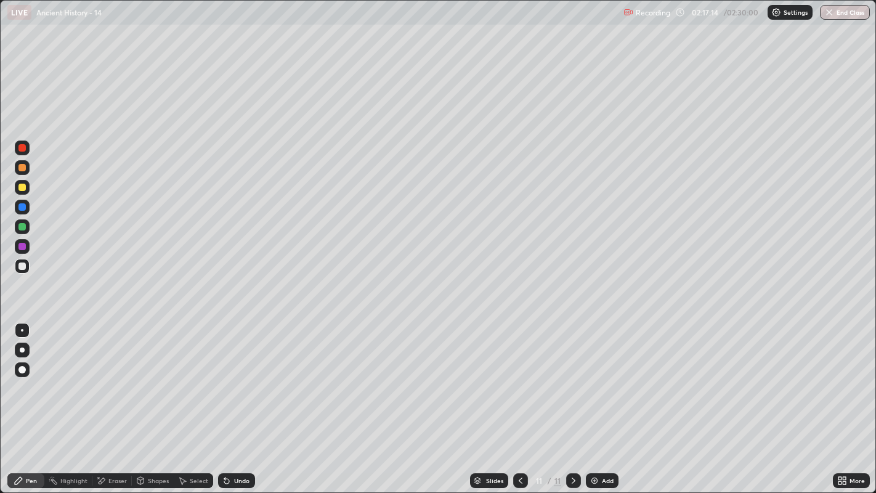
click at [521, 405] on icon at bounding box center [521, 481] width 4 height 6
click at [573, 405] on icon at bounding box center [574, 481] width 10 height 10
click at [22, 205] on div at bounding box center [21, 206] width 7 height 7
click at [520, 405] on icon at bounding box center [521, 481] width 10 height 10
click at [118, 405] on div "Eraser" at bounding box center [111, 480] width 39 height 15
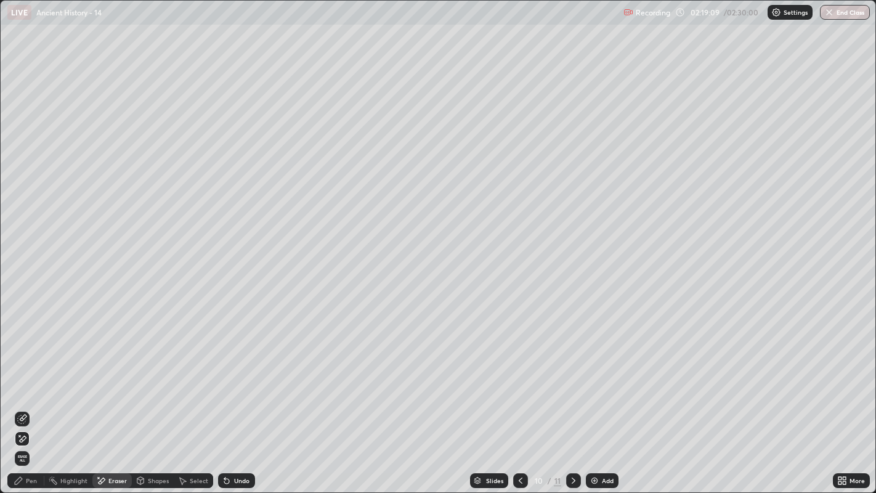
click at [33, 405] on div "Pen" at bounding box center [31, 481] width 11 height 6
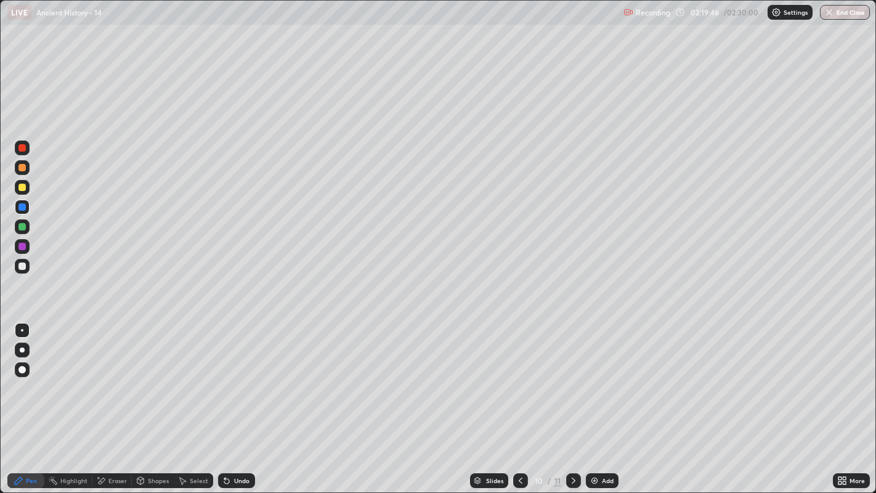
click at [516, 405] on div at bounding box center [520, 480] width 15 height 15
click at [572, 405] on icon at bounding box center [574, 481] width 10 height 10
click at [23, 266] on div at bounding box center [21, 266] width 7 height 7
click at [841, 10] on button "End Class" at bounding box center [845, 12] width 50 height 15
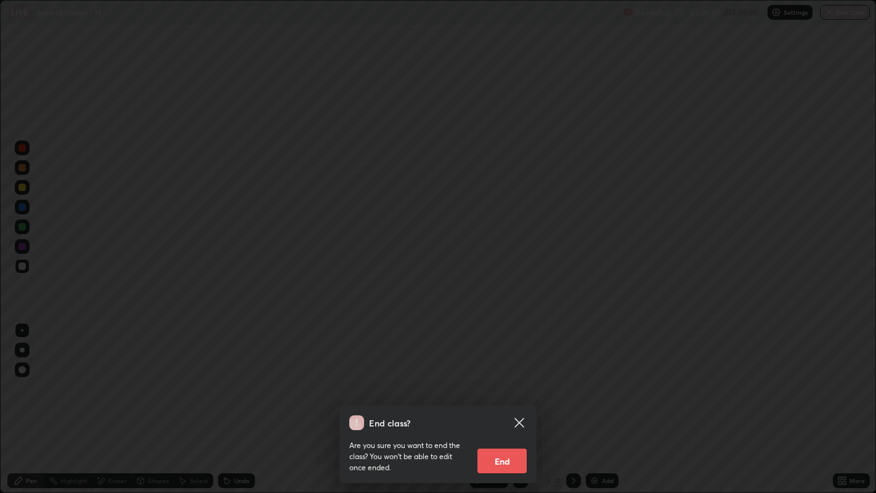
click at [515, 405] on button "End" at bounding box center [502, 461] width 49 height 25
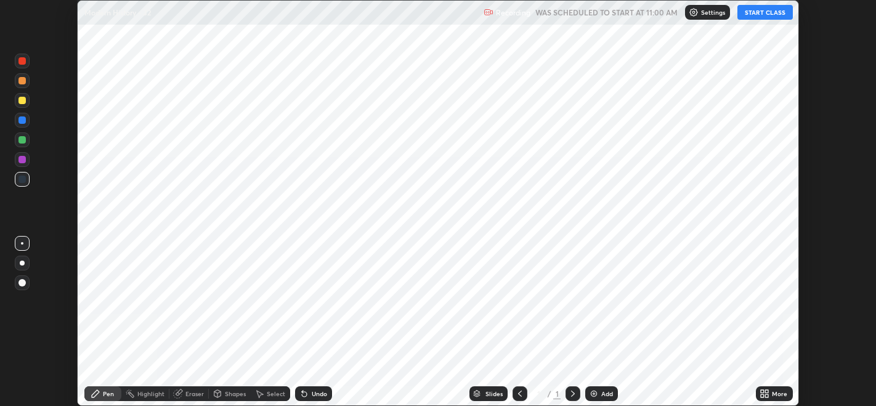
scroll to position [405, 876]
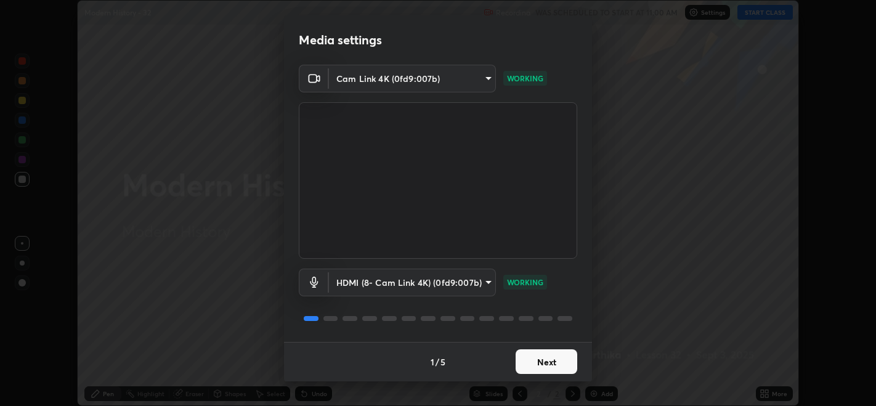
click at [550, 355] on button "Next" at bounding box center [547, 361] width 62 height 25
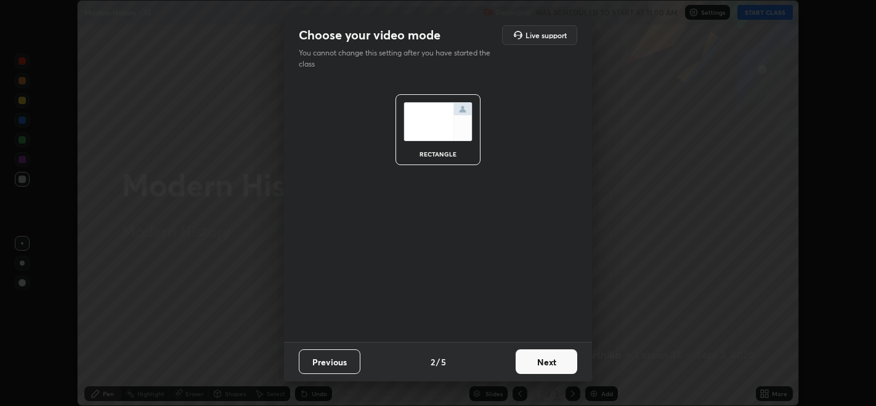
click at [545, 359] on button "Next" at bounding box center [547, 361] width 62 height 25
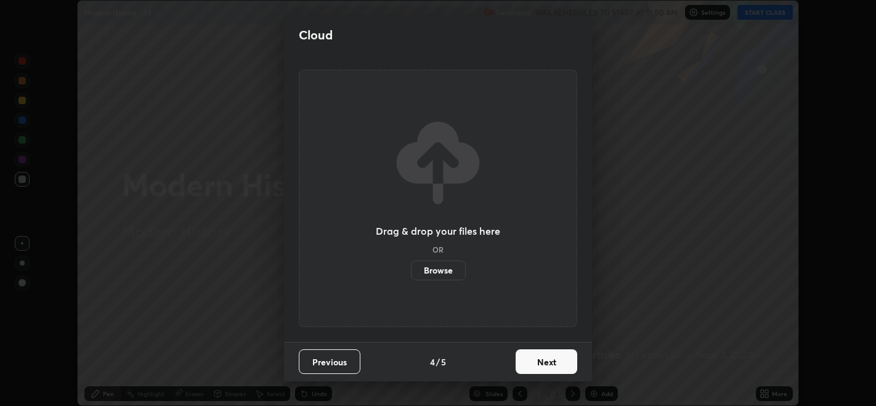
click at [541, 362] on button "Next" at bounding box center [547, 361] width 62 height 25
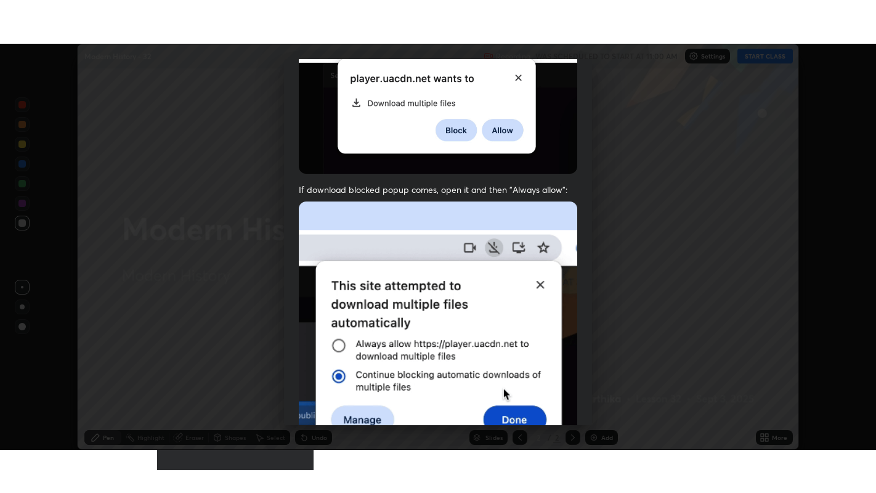
scroll to position [250, 0]
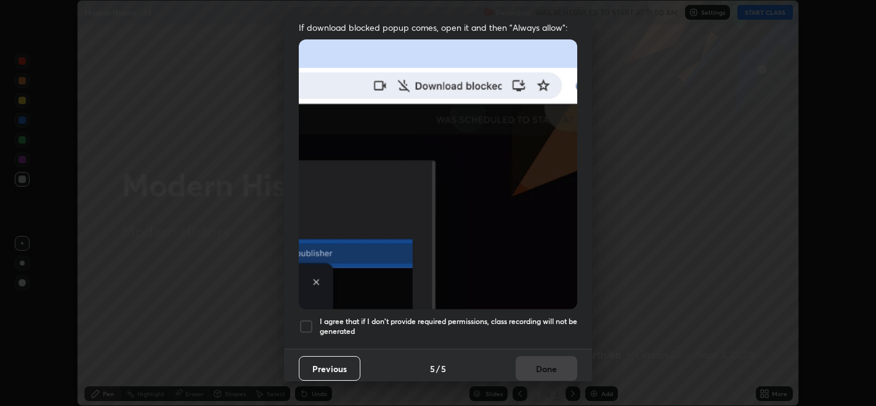
click at [308, 319] on div at bounding box center [306, 326] width 15 height 15
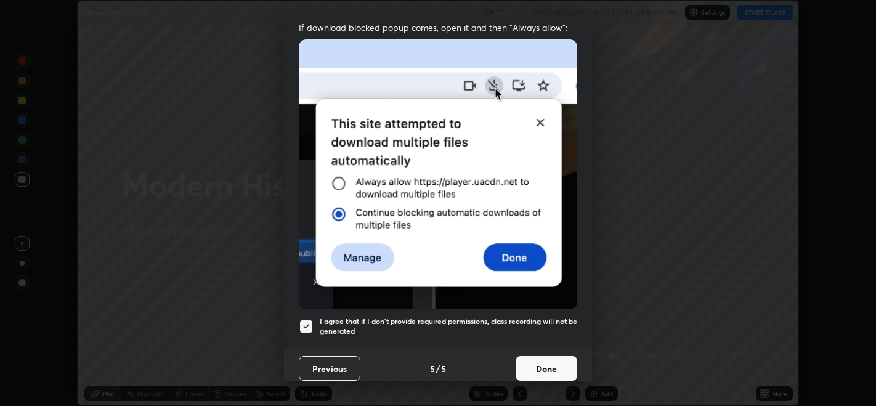
click at [531, 357] on button "Done" at bounding box center [547, 368] width 62 height 25
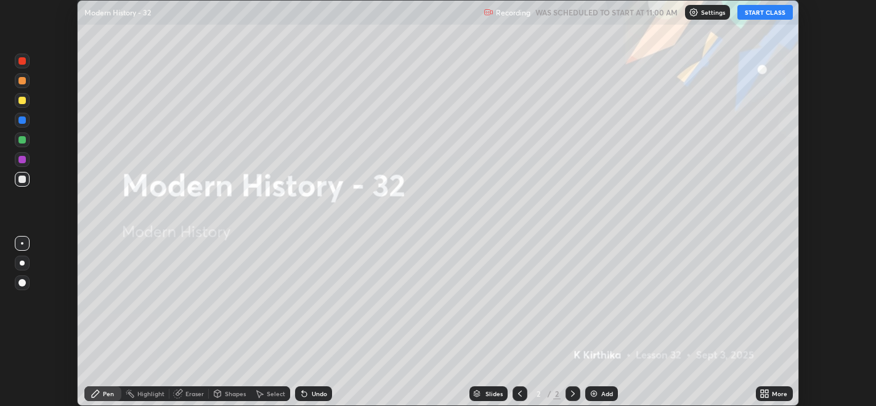
click at [763, 393] on icon at bounding box center [762, 391] width 3 height 3
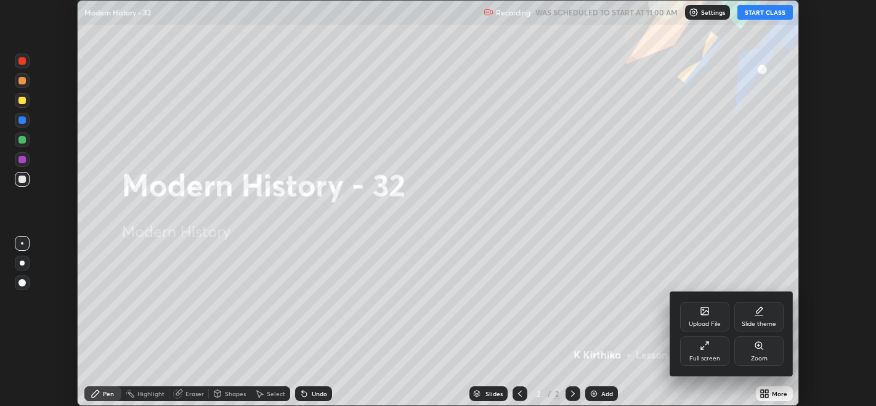
click at [694, 349] on div "Full screen" at bounding box center [704, 351] width 49 height 30
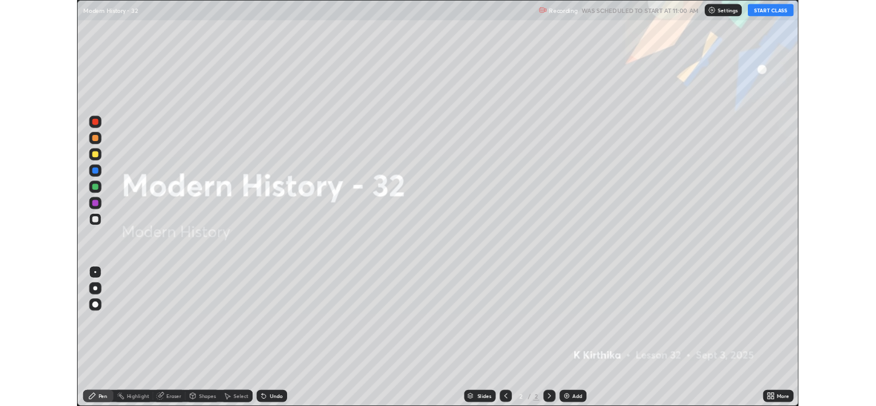
scroll to position [493, 876]
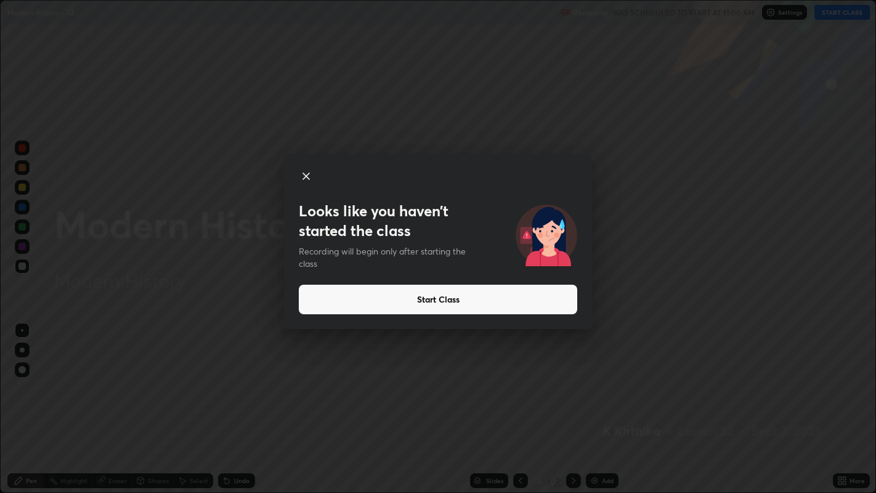
click at [457, 296] on button "Start Class" at bounding box center [438, 300] width 279 height 30
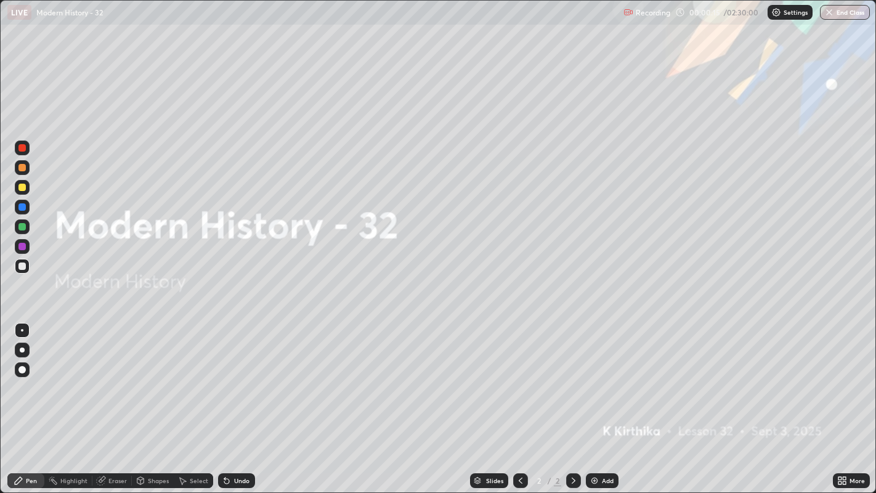
click at [599, 405] on div "Add" at bounding box center [602, 480] width 33 height 15
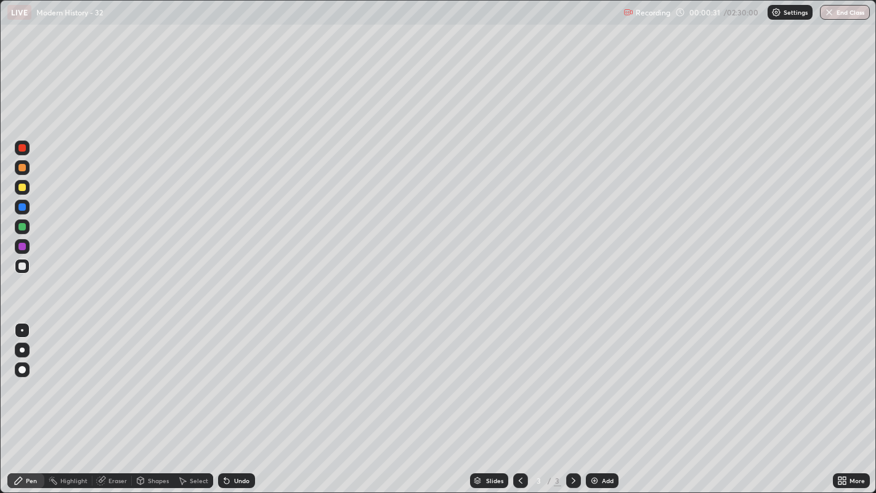
click at [108, 405] on div "Eraser" at bounding box center [117, 481] width 18 height 6
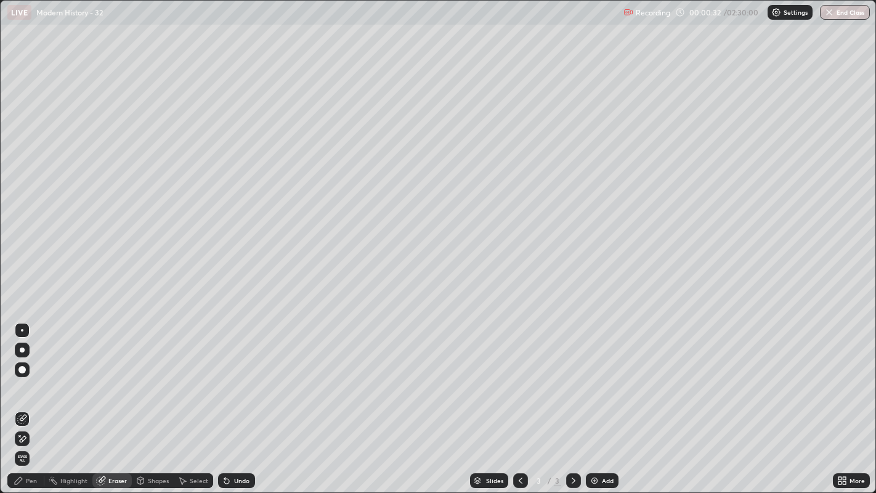
click at [21, 405] on icon at bounding box center [22, 439] width 10 height 10
click at [23, 405] on icon at bounding box center [19, 481] width 10 height 10
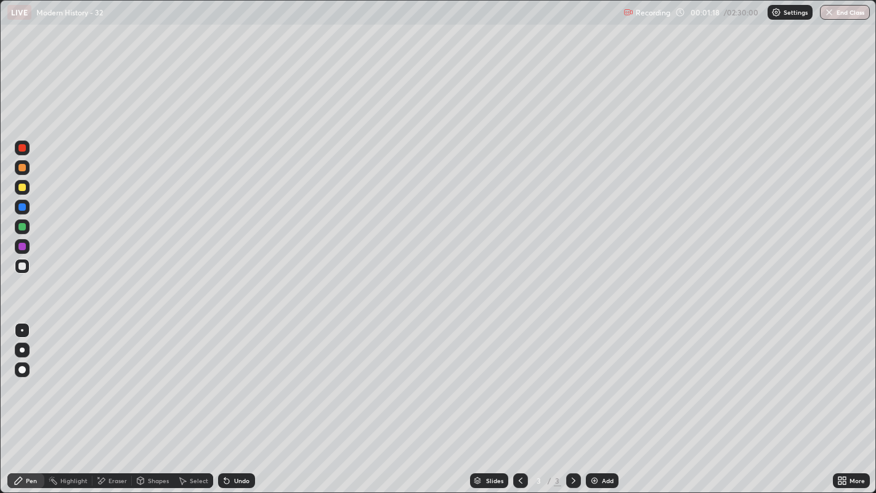
click at [25, 166] on div at bounding box center [21, 167] width 7 height 7
click at [26, 149] on div at bounding box center [22, 148] width 15 height 15
click at [25, 267] on div at bounding box center [21, 266] width 7 height 7
click at [592, 405] on img at bounding box center [595, 481] width 10 height 10
click at [27, 265] on div at bounding box center [22, 266] width 15 height 15
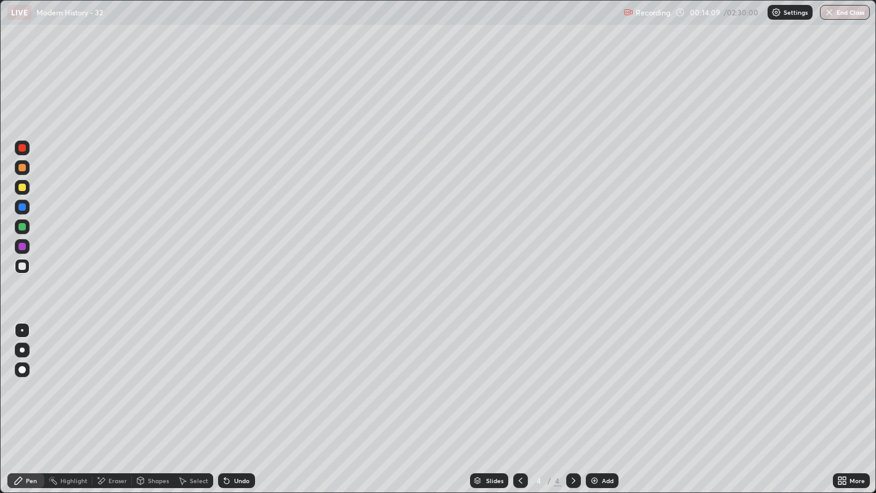
click at [519, 405] on icon at bounding box center [521, 481] width 10 height 10
click at [23, 151] on div at bounding box center [21, 147] width 7 height 7
click at [574, 405] on icon at bounding box center [574, 481] width 10 height 10
click at [29, 267] on div at bounding box center [22, 266] width 15 height 15
click at [23, 226] on div at bounding box center [21, 226] width 7 height 7
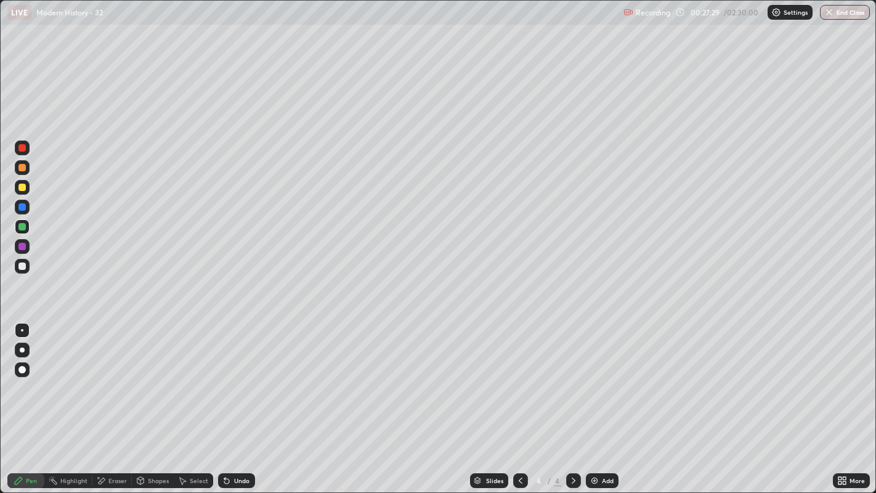
click at [519, 405] on icon at bounding box center [521, 481] width 10 height 10
click at [572, 405] on icon at bounding box center [574, 481] width 10 height 10
click at [26, 248] on div at bounding box center [22, 246] width 15 height 15
click at [521, 405] on icon at bounding box center [521, 481] width 10 height 10
click at [574, 405] on icon at bounding box center [574, 481] width 10 height 10
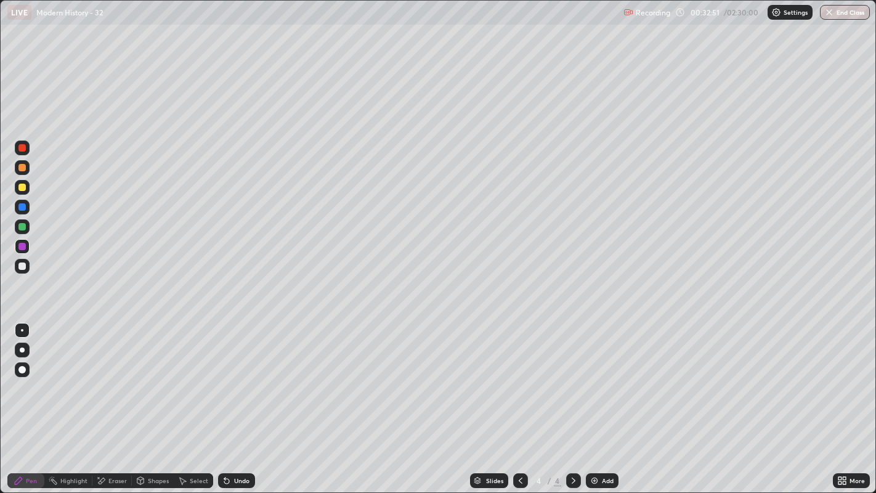
click at [521, 405] on icon at bounding box center [521, 481] width 10 height 10
click at [844, 405] on icon at bounding box center [844, 482] width 3 height 3
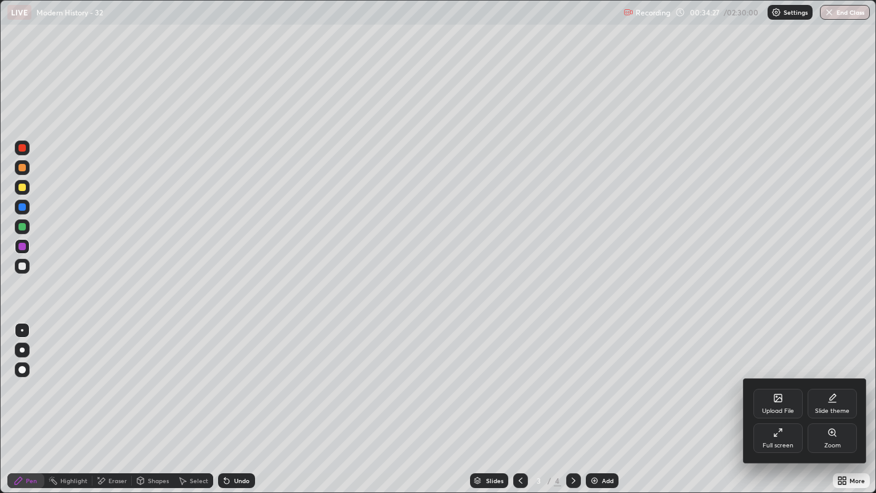
click at [789, 405] on div "Full screen" at bounding box center [778, 445] width 31 height 6
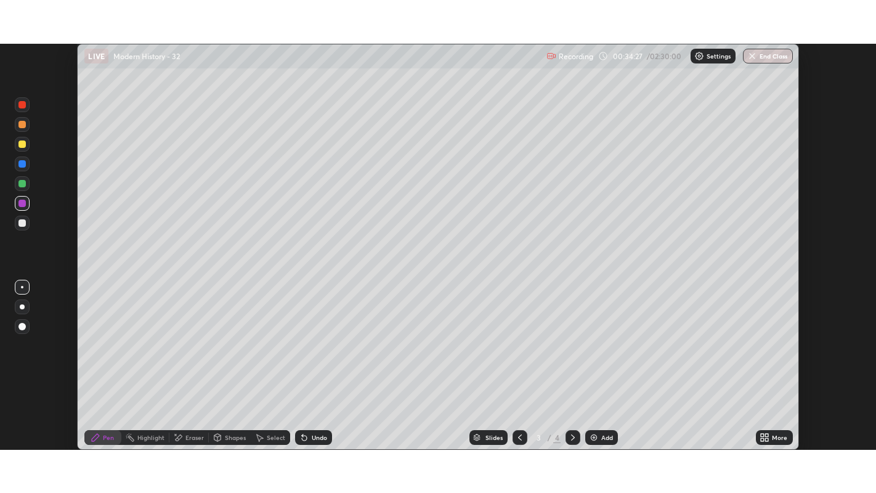
scroll to position [61219, 60749]
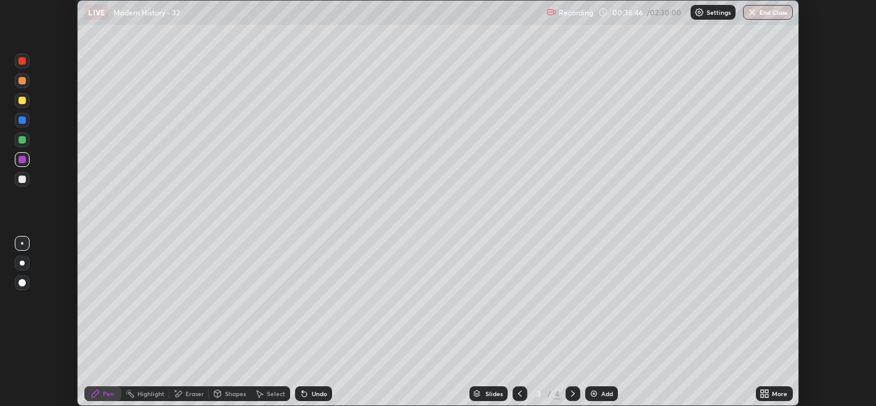
click at [764, 391] on icon at bounding box center [762, 391] width 3 height 3
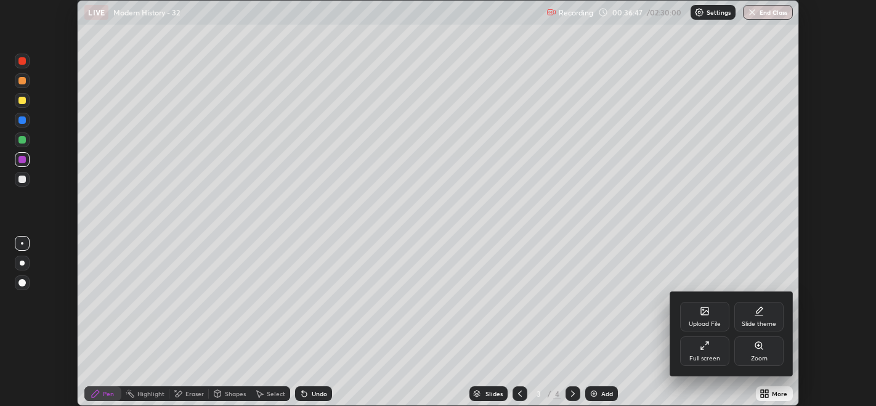
click at [698, 361] on div "Full screen" at bounding box center [705, 359] width 31 height 6
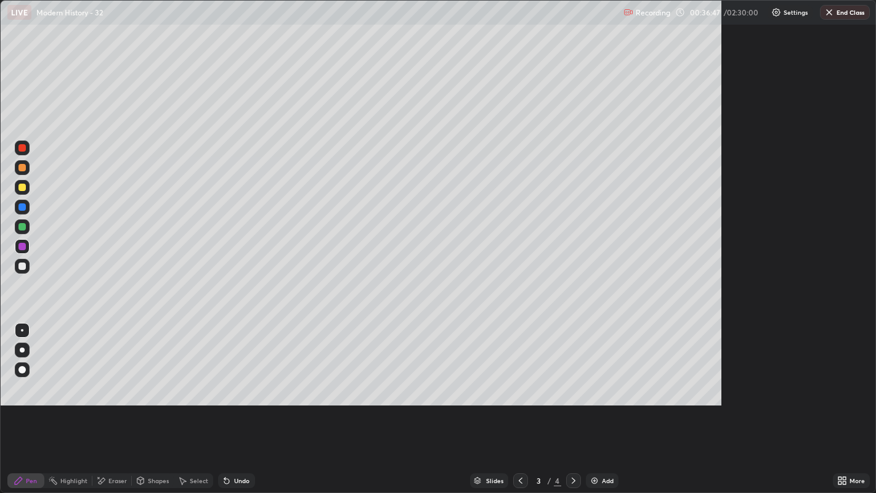
scroll to position [493, 876]
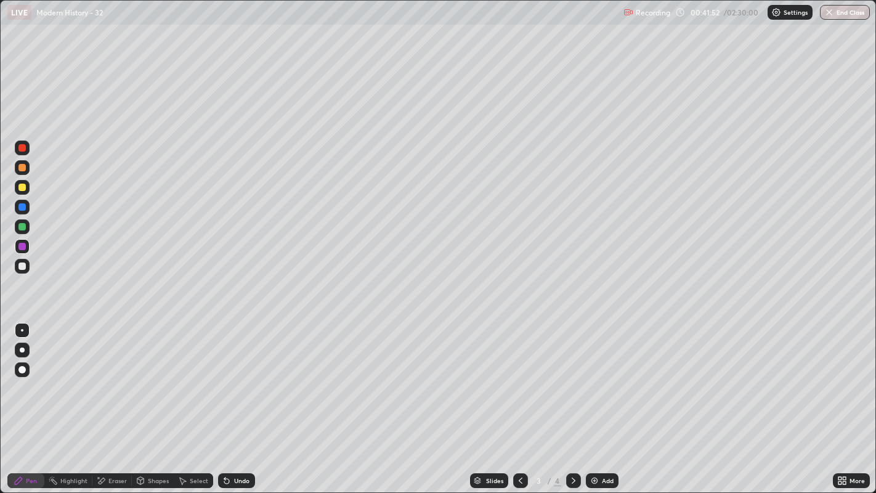
click at [572, 405] on icon at bounding box center [574, 481] width 10 height 10
click at [513, 405] on div at bounding box center [520, 480] width 15 height 15
click at [566, 405] on div at bounding box center [573, 480] width 15 height 15
click at [519, 405] on icon at bounding box center [521, 481] width 10 height 10
click at [22, 148] on div at bounding box center [21, 147] width 7 height 7
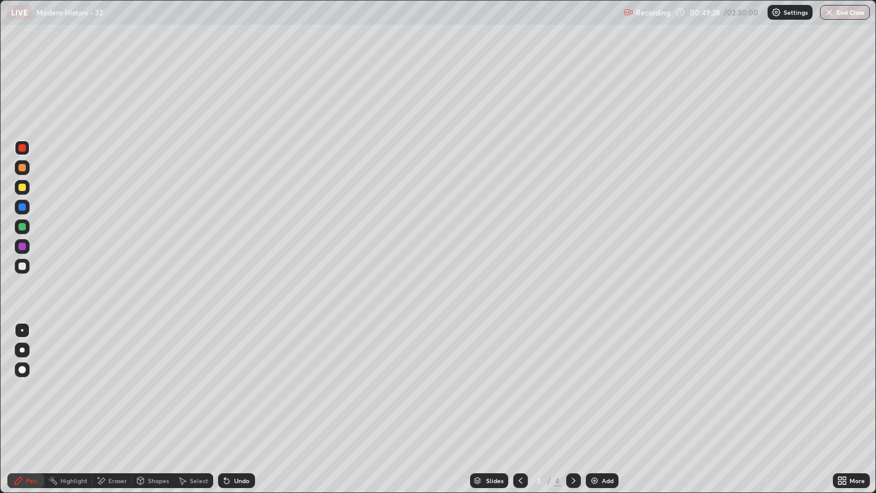
click at [23, 266] on div at bounding box center [21, 266] width 7 height 7
click at [572, 405] on icon at bounding box center [574, 481] width 10 height 10
click at [24, 210] on div at bounding box center [22, 207] width 15 height 15
click at [504, 405] on div "Slides" at bounding box center [489, 480] width 38 height 15
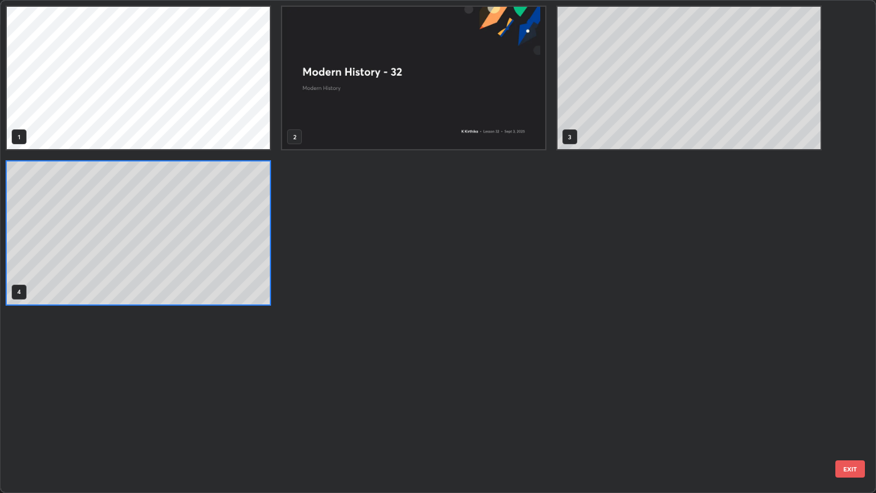
scroll to position [488, 870]
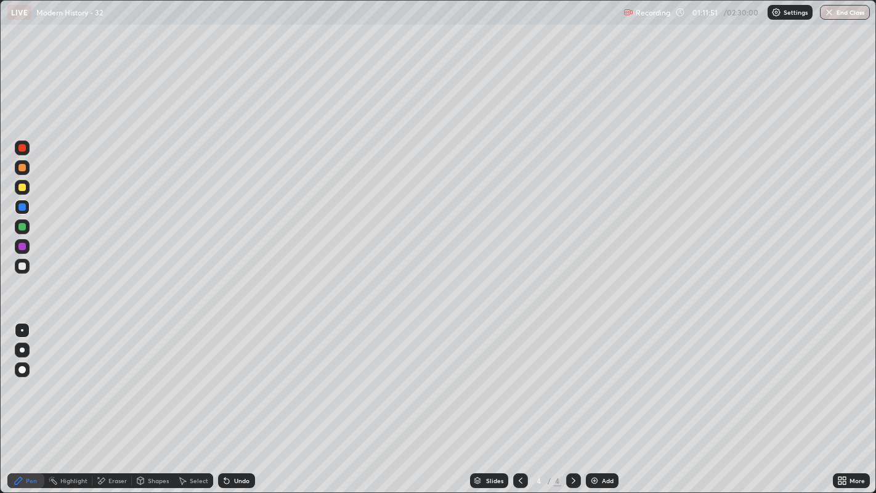
click at [595, 405] on img at bounding box center [595, 481] width 10 height 10
click at [25, 230] on div at bounding box center [22, 226] width 15 height 15
click at [25, 267] on div at bounding box center [21, 266] width 7 height 7
click at [518, 405] on icon at bounding box center [521, 481] width 10 height 10
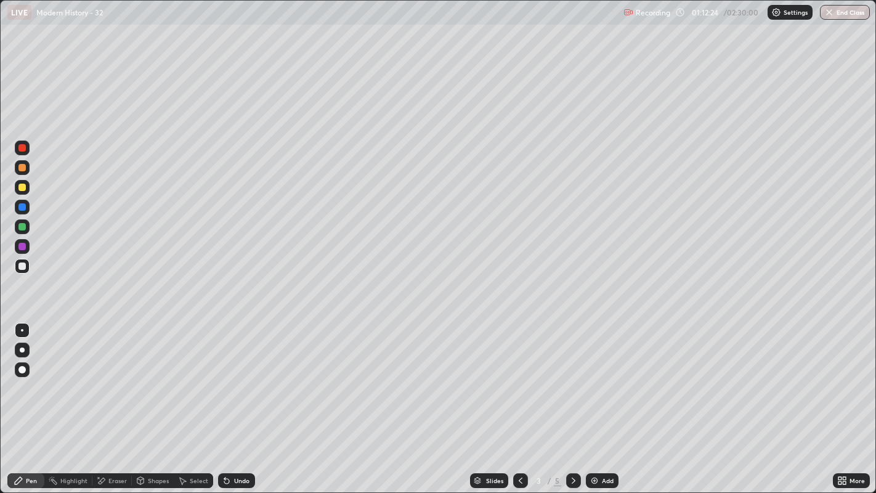
click at [25, 148] on div at bounding box center [21, 147] width 7 height 7
click at [20, 150] on div at bounding box center [21, 147] width 7 height 7
click at [22, 266] on div at bounding box center [21, 266] width 7 height 7
click at [26, 265] on div at bounding box center [22, 266] width 15 height 15
click at [118, 405] on div "Eraser" at bounding box center [117, 481] width 18 height 6
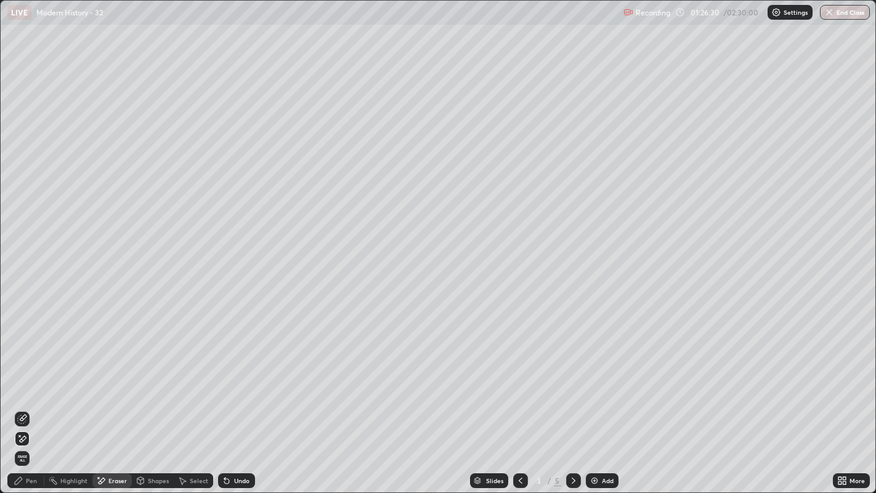
click at [31, 405] on div "Pen" at bounding box center [31, 481] width 11 height 6
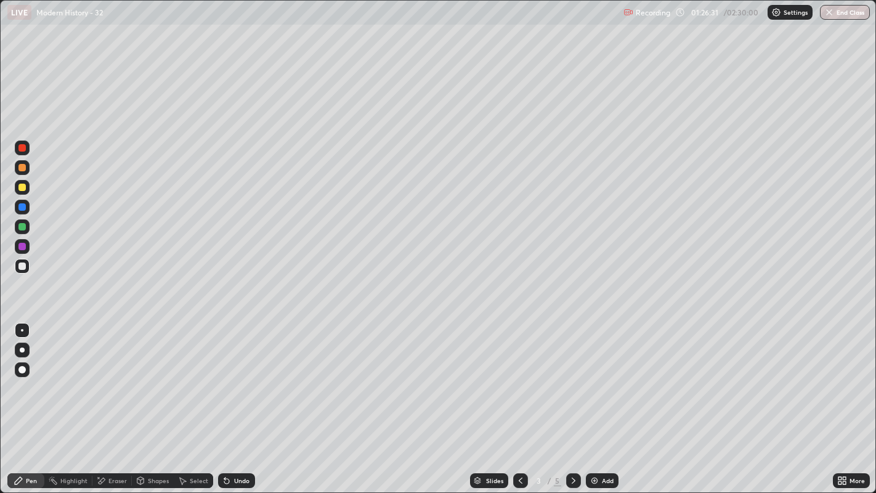
click at [23, 167] on div at bounding box center [21, 167] width 7 height 7
click at [519, 405] on icon at bounding box center [521, 481] width 10 height 10
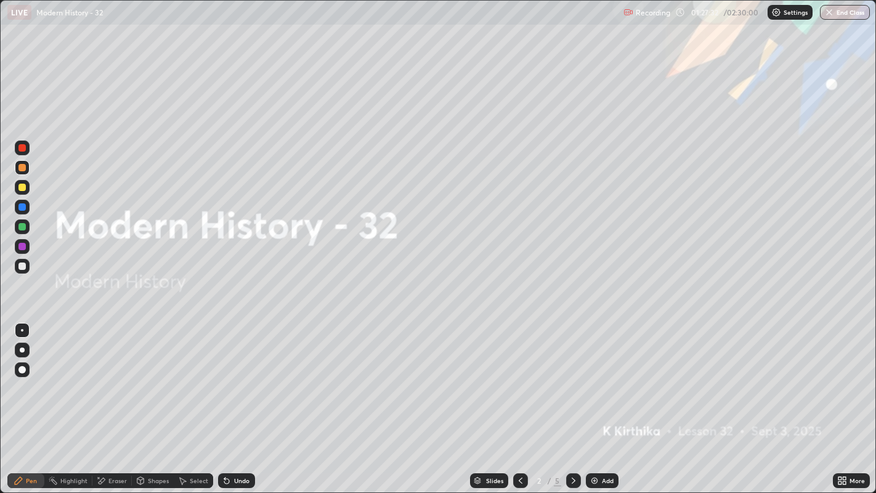
click at [572, 405] on icon at bounding box center [574, 481] width 10 height 10
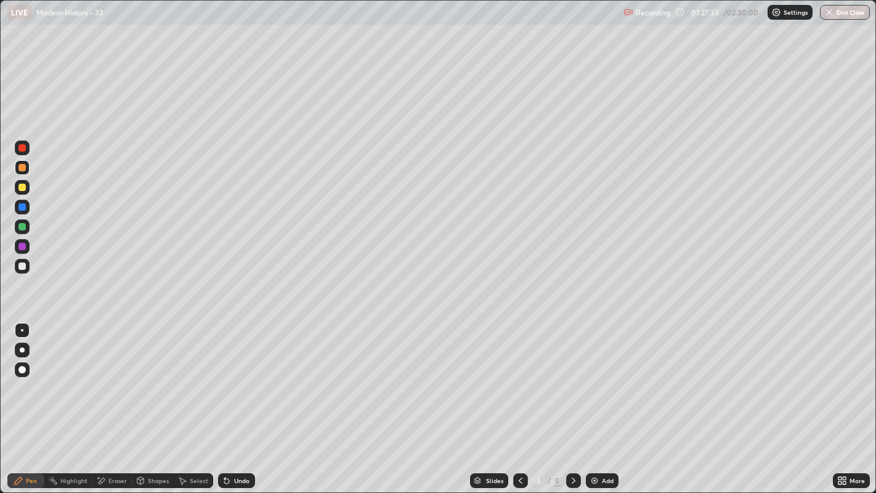
click at [571, 405] on icon at bounding box center [574, 481] width 10 height 10
click at [572, 405] on icon at bounding box center [574, 481] width 10 height 10
click at [23, 247] on div at bounding box center [21, 246] width 7 height 7
click at [29, 206] on div at bounding box center [22, 207] width 15 height 15
click at [516, 405] on icon at bounding box center [521, 481] width 10 height 10
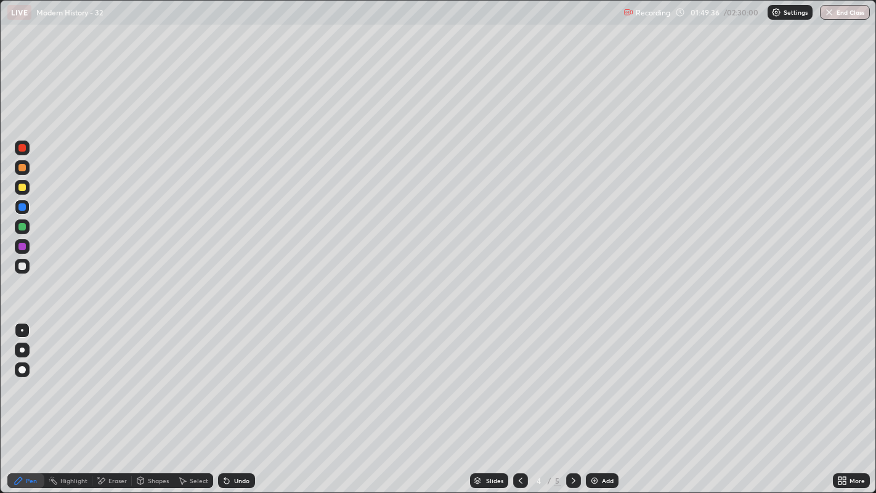
click at [507, 405] on div "Slides" at bounding box center [489, 480] width 38 height 15
click at [484, 405] on div "Slides" at bounding box center [489, 480] width 38 height 15
click at [22, 148] on div at bounding box center [21, 147] width 7 height 7
click at [24, 168] on div at bounding box center [21, 167] width 7 height 7
click at [597, 405] on img at bounding box center [595, 481] width 10 height 10
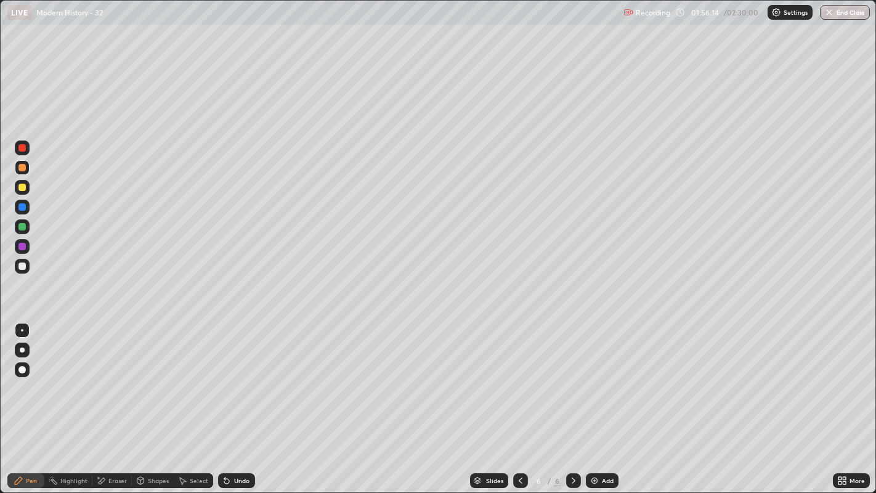
click at [25, 228] on div at bounding box center [21, 226] width 7 height 7
click at [23, 207] on div at bounding box center [21, 206] width 7 height 7
click at [120, 405] on div "Eraser" at bounding box center [117, 481] width 18 height 6
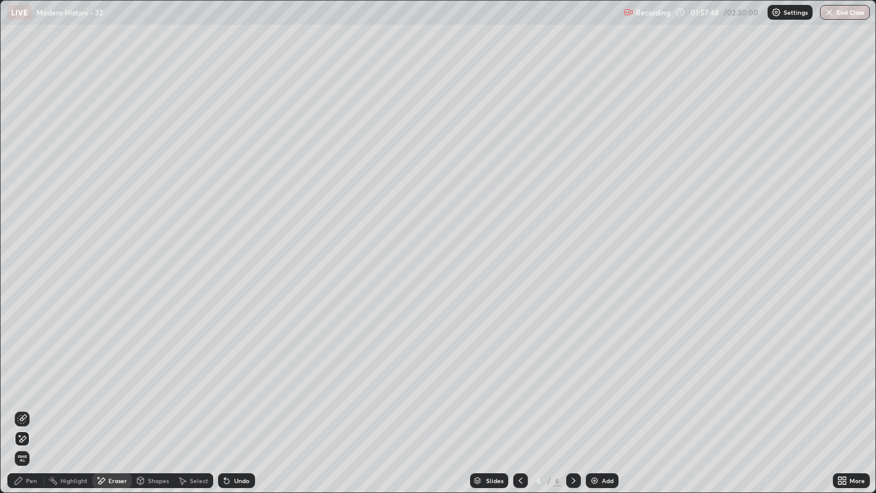
click at [33, 405] on div "Pen" at bounding box center [31, 481] width 11 height 6
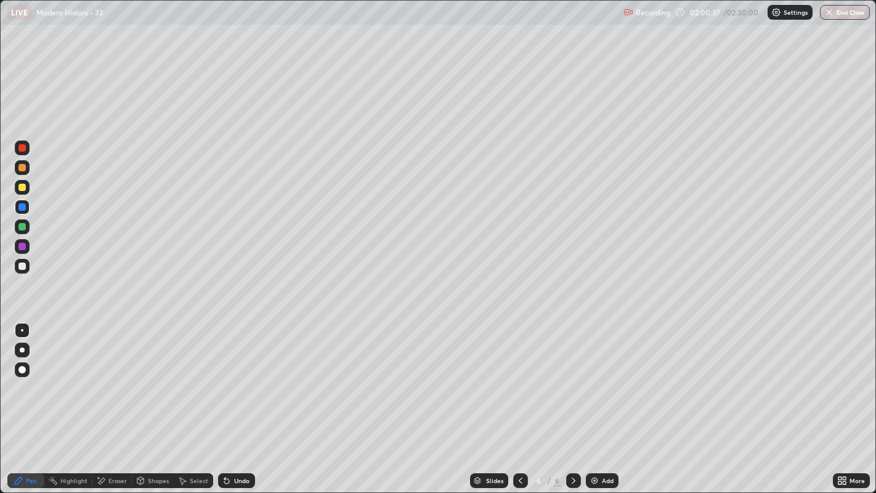
click at [519, 405] on icon at bounding box center [521, 481] width 10 height 10
click at [572, 405] on icon at bounding box center [574, 481] width 10 height 10
click at [519, 405] on icon at bounding box center [521, 481] width 10 height 10
click at [111, 405] on div "Eraser" at bounding box center [117, 481] width 18 height 6
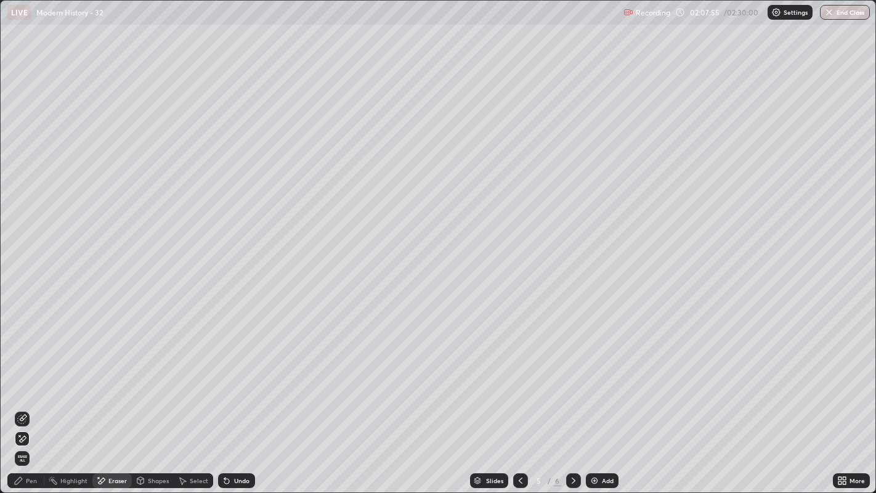
click at [28, 405] on div "Pen" at bounding box center [31, 481] width 11 height 6
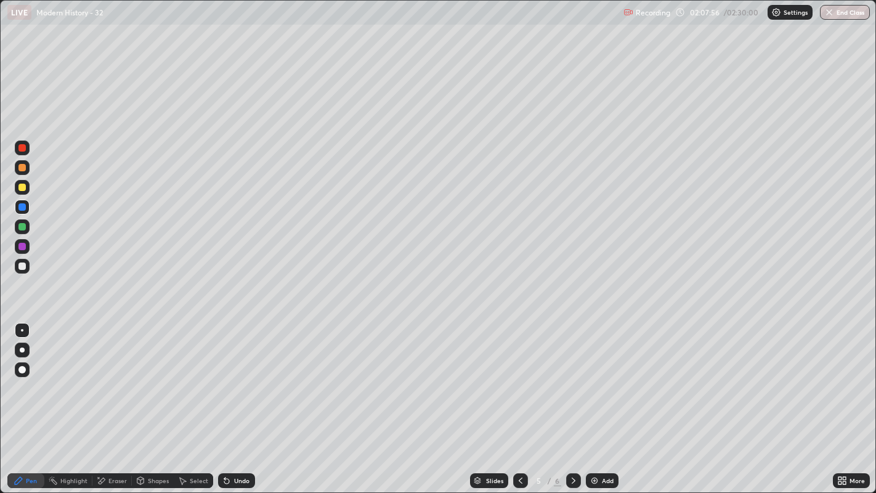
click at [22, 147] on div at bounding box center [21, 147] width 7 height 7
click at [22, 205] on div at bounding box center [21, 206] width 7 height 7
click at [834, 10] on button "End Class" at bounding box center [845, 12] width 50 height 15
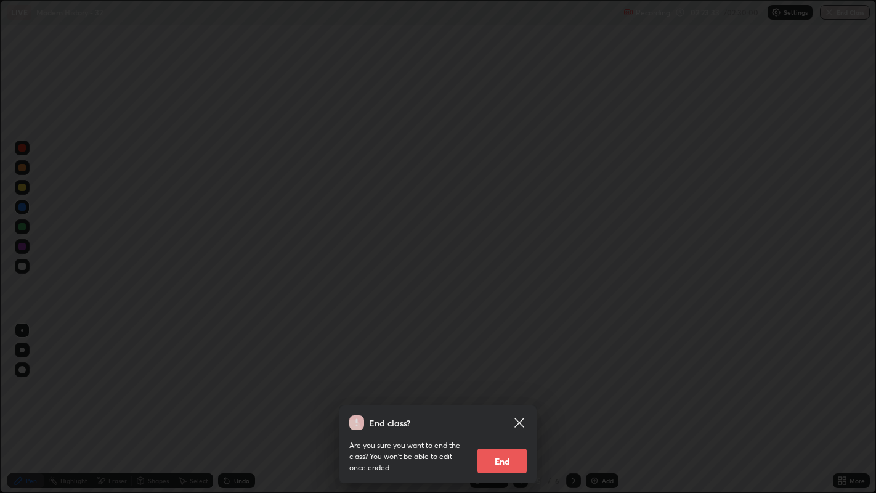
click at [503, 405] on button "End" at bounding box center [502, 461] width 49 height 25
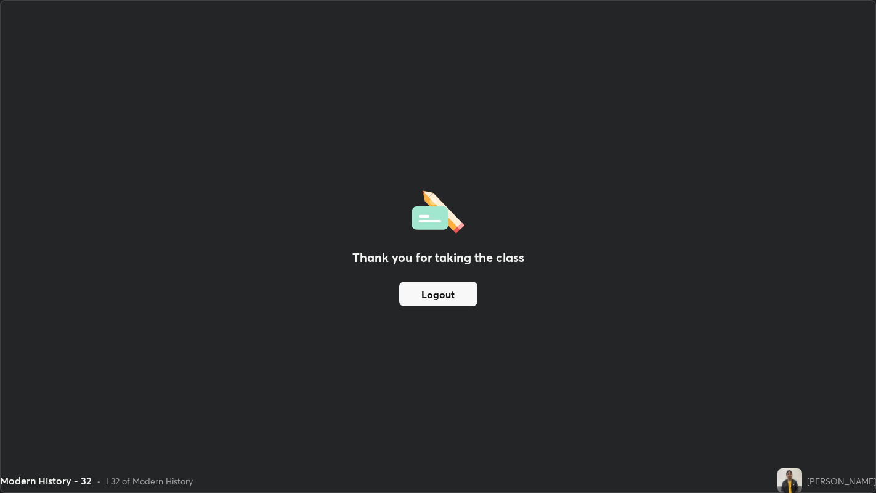
click at [491, 182] on div "Thank you for taking the class Logout" at bounding box center [438, 247] width 875 height 492
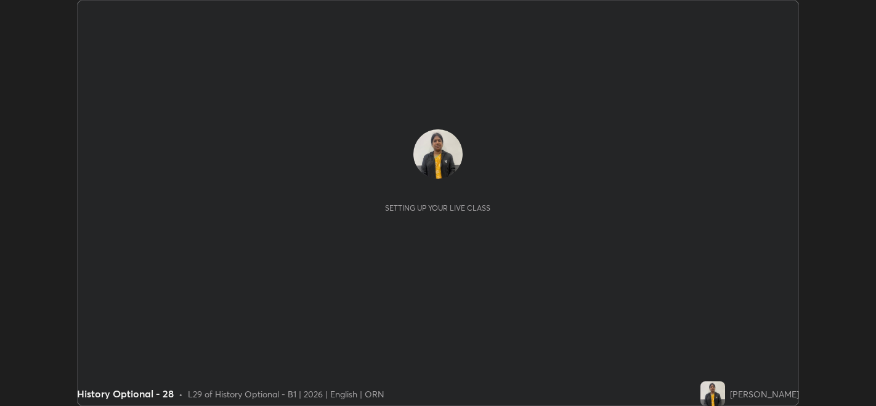
scroll to position [405, 876]
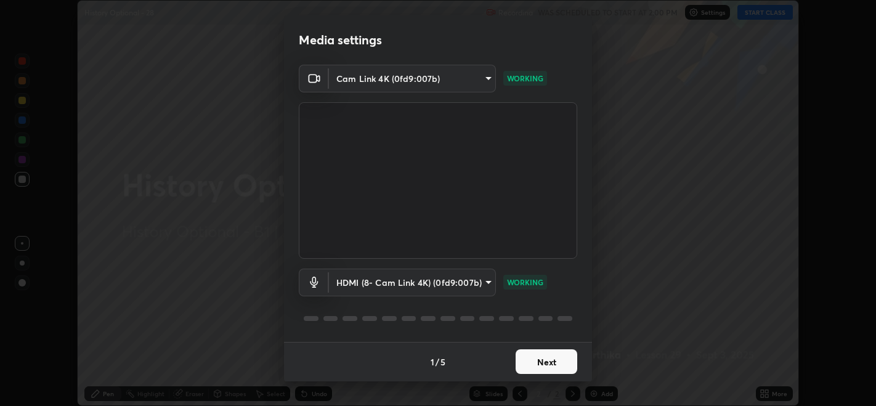
click at [549, 354] on button "Next" at bounding box center [547, 361] width 62 height 25
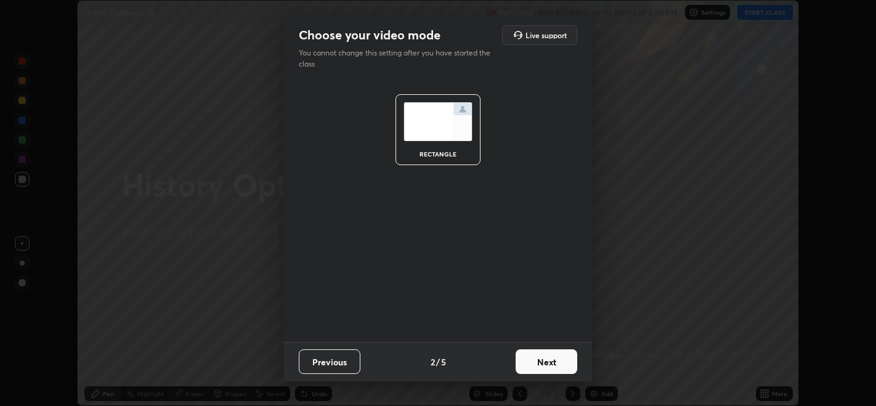
click at [549, 354] on button "Next" at bounding box center [547, 361] width 62 height 25
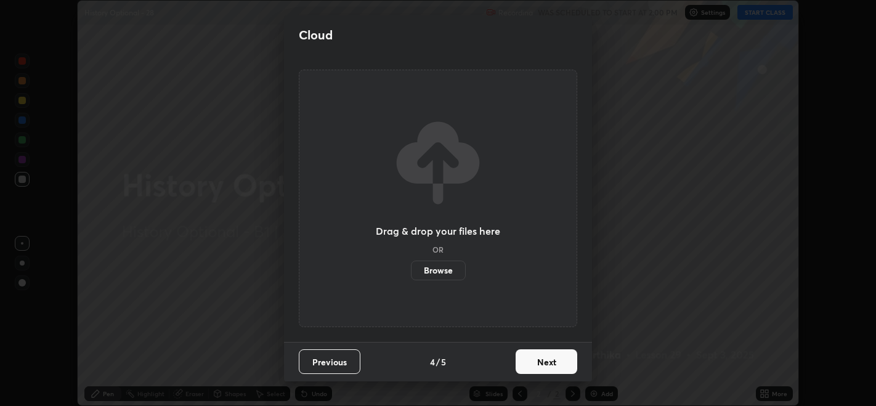
click at [545, 361] on button "Next" at bounding box center [547, 361] width 62 height 25
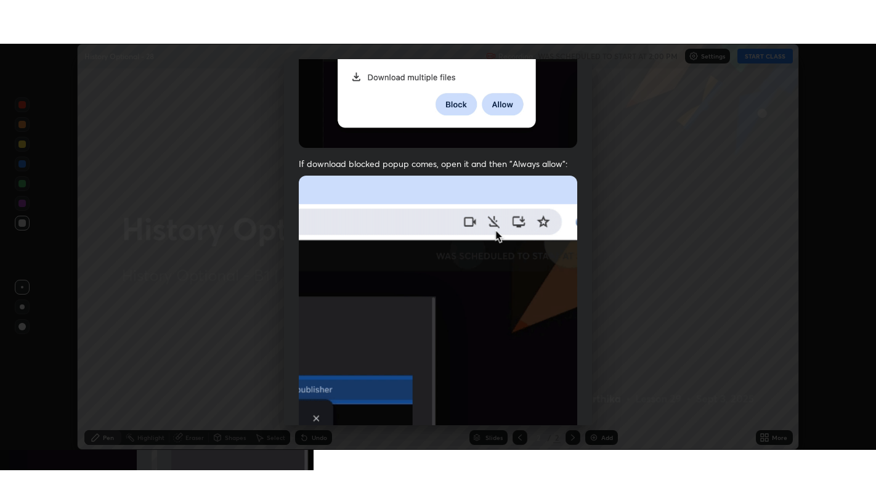
scroll to position [250, 0]
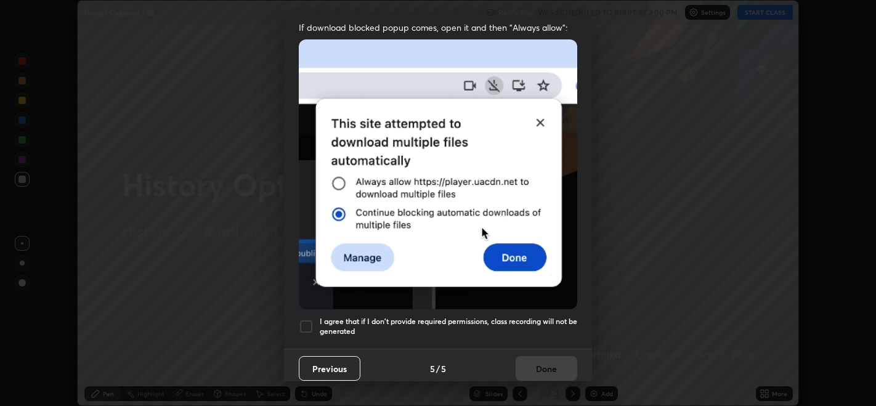
click at [309, 324] on div at bounding box center [306, 326] width 15 height 15
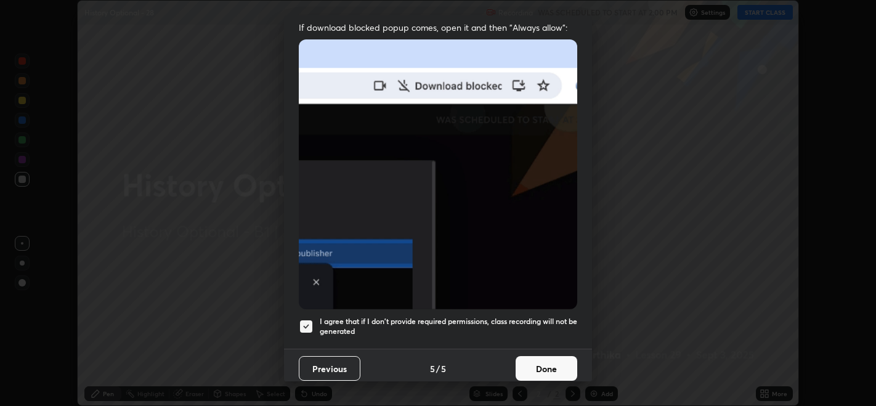
click at [550, 358] on button "Done" at bounding box center [547, 368] width 62 height 25
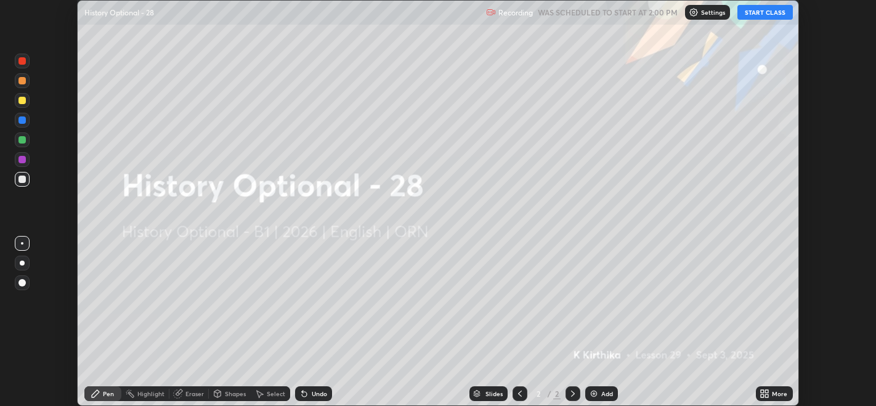
click at [767, 391] on icon at bounding box center [767, 391] width 3 height 3
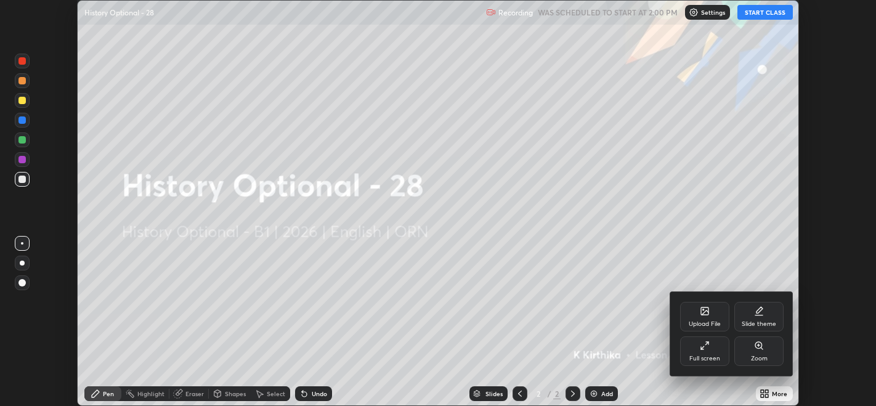
click at [703, 351] on div "Full screen" at bounding box center [704, 351] width 49 height 30
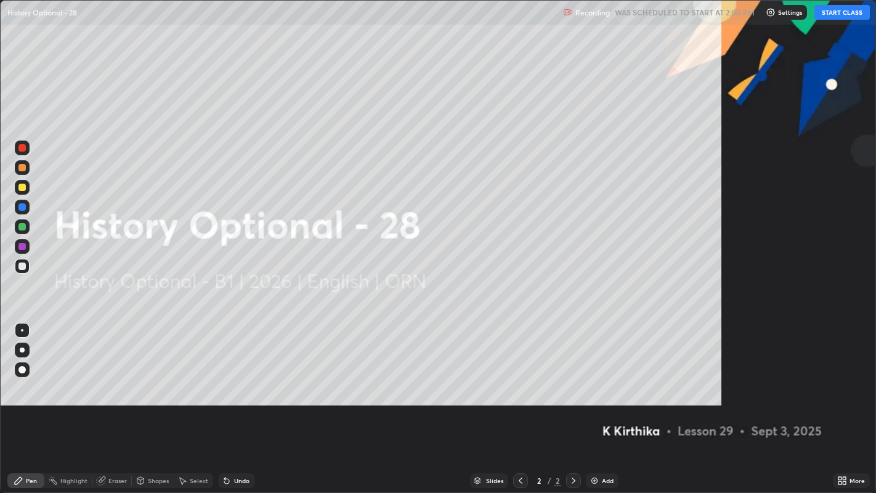
scroll to position [493, 876]
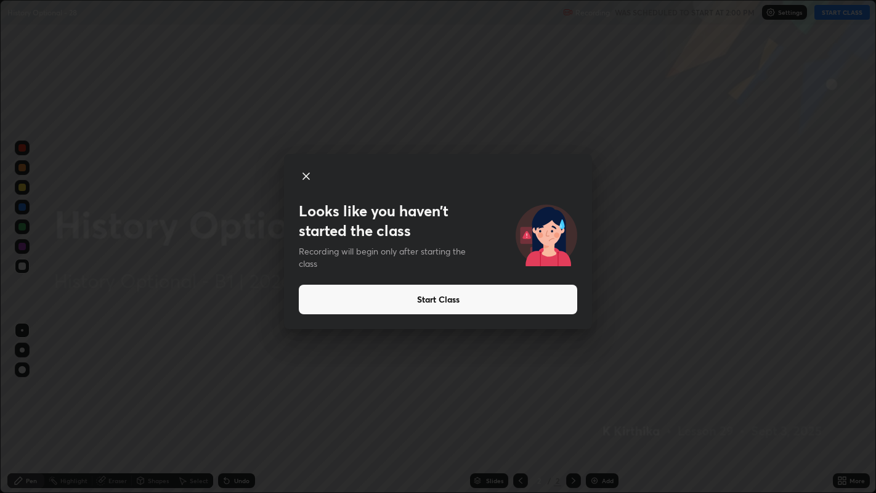
click at [445, 294] on button "Start Class" at bounding box center [438, 300] width 279 height 30
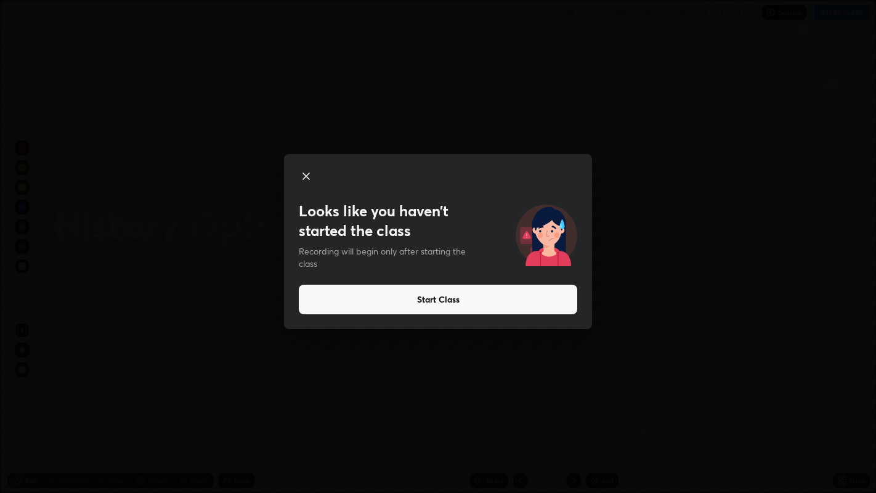
click at [447, 299] on button "Start Class" at bounding box center [438, 300] width 279 height 30
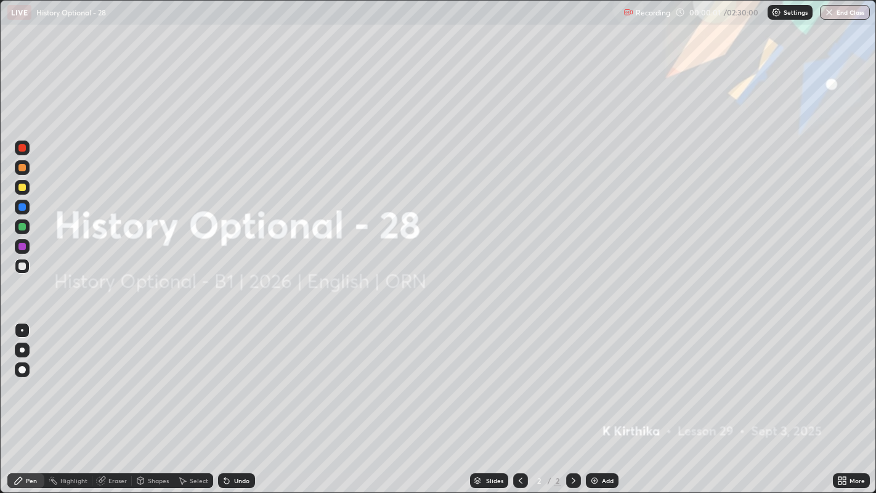
click at [590, 405] on img at bounding box center [595, 481] width 10 height 10
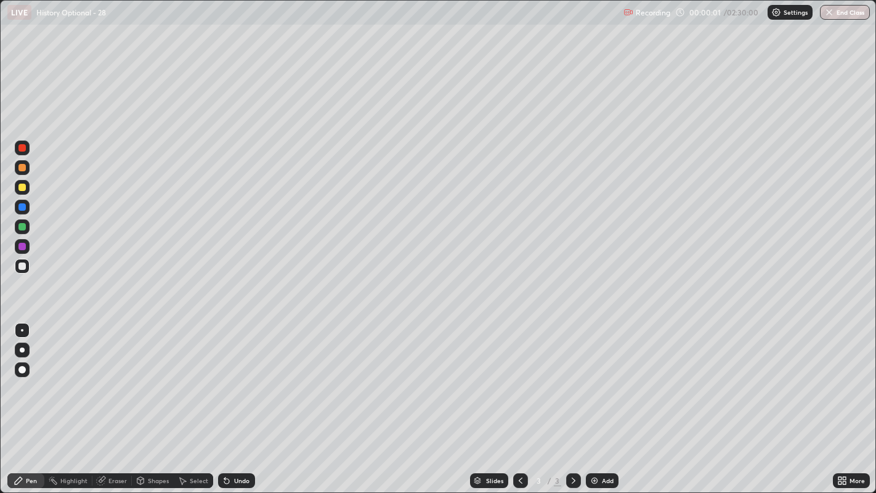
click at [107, 405] on div "Eraser" at bounding box center [111, 480] width 39 height 15
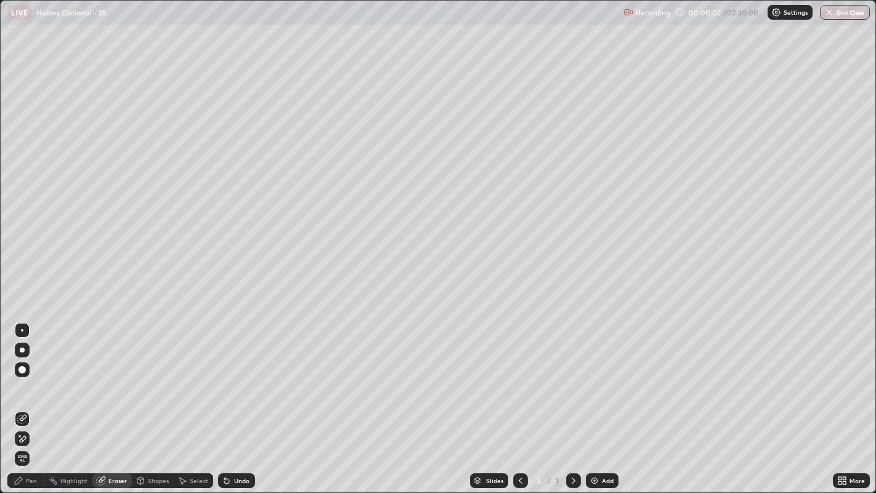
click at [19, 405] on icon at bounding box center [19, 435] width 1 height 1
click at [24, 405] on div "Pen" at bounding box center [25, 480] width 37 height 15
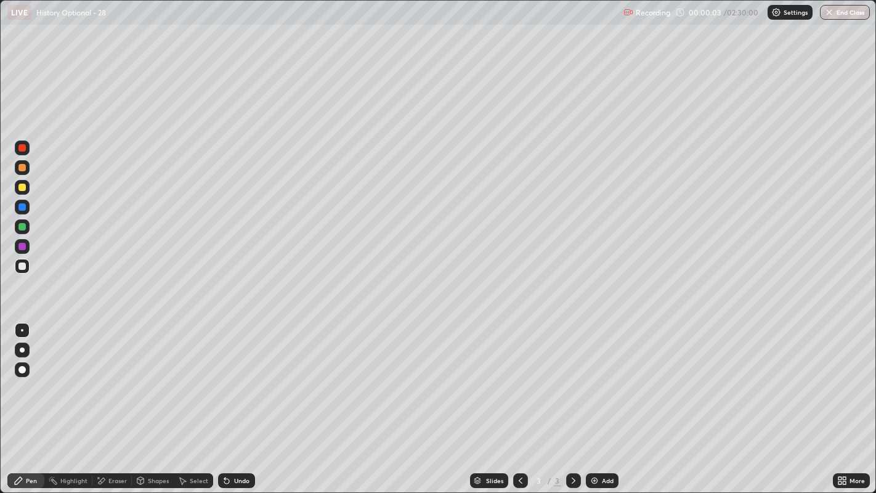
click at [23, 265] on div at bounding box center [21, 266] width 7 height 7
click at [22, 168] on div at bounding box center [21, 167] width 7 height 7
click at [27, 207] on div at bounding box center [22, 207] width 15 height 15
click at [23, 148] on div at bounding box center [21, 147] width 7 height 7
click at [21, 264] on div at bounding box center [21, 266] width 7 height 7
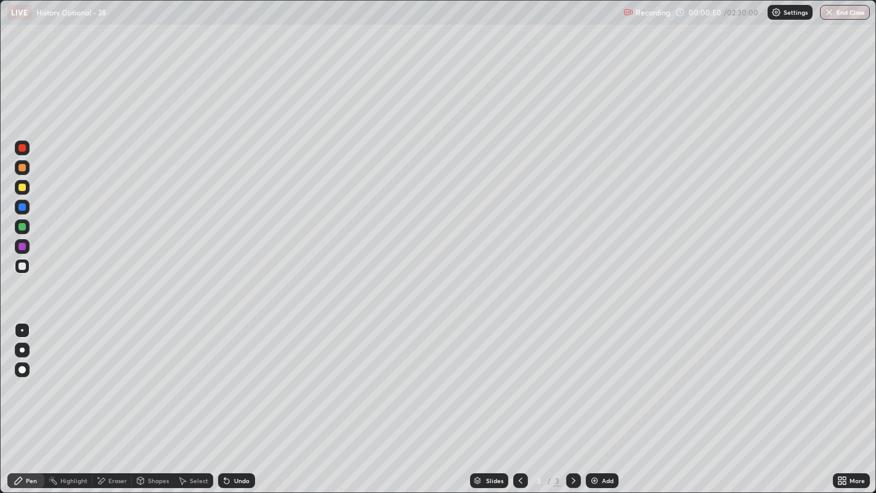
click at [592, 405] on img at bounding box center [595, 481] width 10 height 10
click at [25, 266] on div at bounding box center [21, 266] width 7 height 7
click at [23, 206] on div at bounding box center [21, 206] width 7 height 7
click at [25, 168] on div at bounding box center [21, 167] width 7 height 7
click at [25, 210] on div at bounding box center [22, 207] width 15 height 15
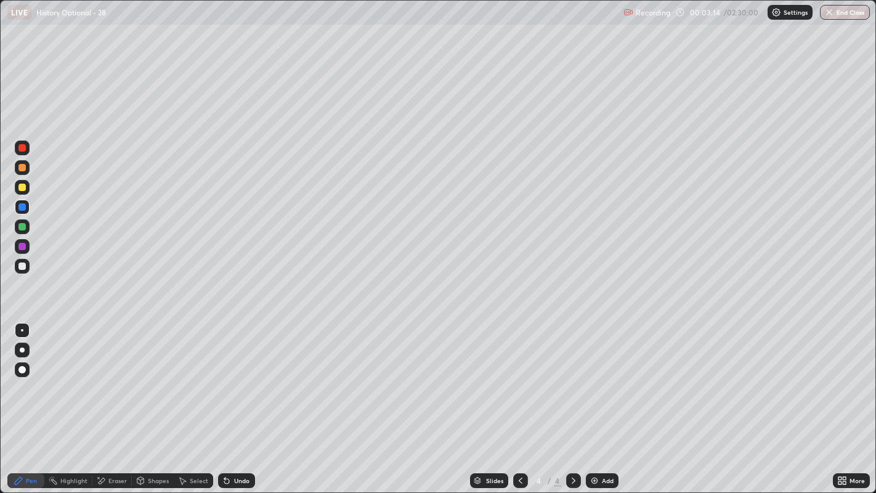
click at [24, 187] on div at bounding box center [21, 187] width 7 height 7
click at [23, 187] on div at bounding box center [21, 187] width 7 height 7
click at [23, 226] on div at bounding box center [21, 226] width 7 height 7
click at [24, 169] on div at bounding box center [21, 167] width 7 height 7
click at [23, 210] on div at bounding box center [21, 206] width 7 height 7
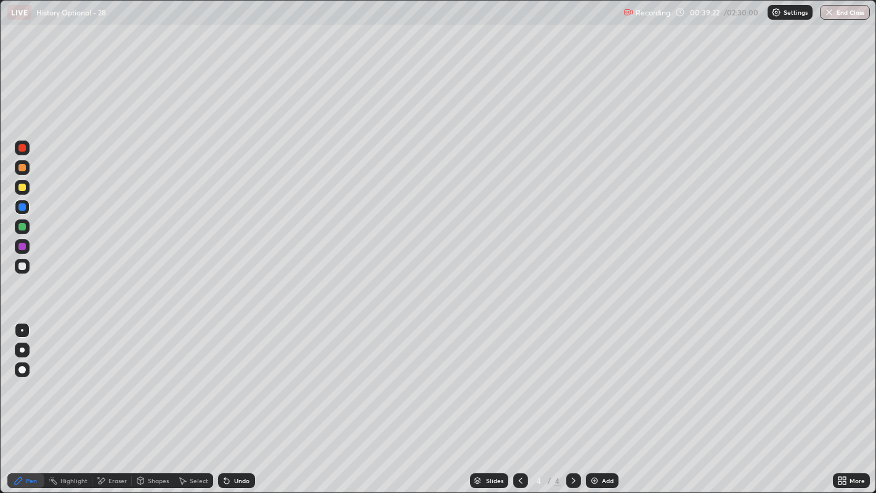
click at [23, 205] on div at bounding box center [21, 206] width 7 height 7
click at [23, 206] on div at bounding box center [21, 206] width 7 height 7
click at [593, 405] on img at bounding box center [595, 481] width 10 height 10
click at [519, 405] on icon at bounding box center [521, 481] width 10 height 10
click at [571, 405] on icon at bounding box center [574, 481] width 10 height 10
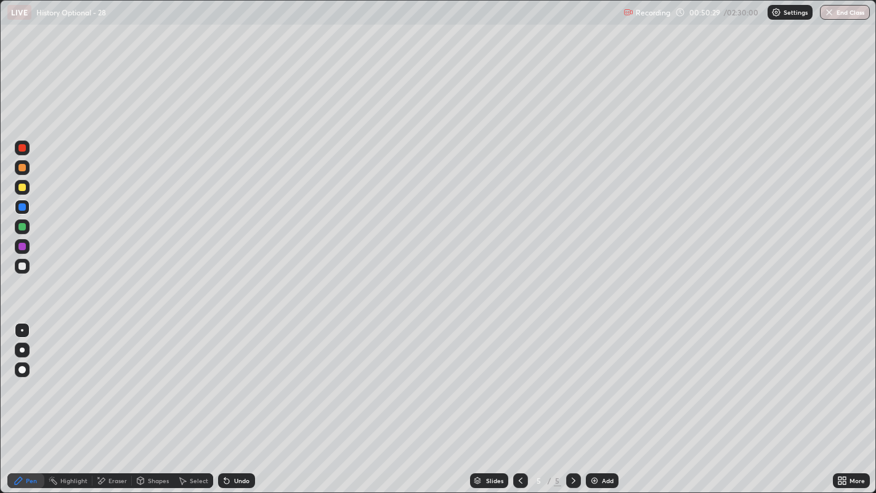
click at [23, 187] on div at bounding box center [21, 187] width 7 height 7
click at [23, 167] on div at bounding box center [21, 167] width 7 height 7
click at [25, 187] on div at bounding box center [21, 187] width 7 height 7
click at [23, 187] on div at bounding box center [21, 187] width 7 height 7
click at [19, 227] on div at bounding box center [21, 226] width 7 height 7
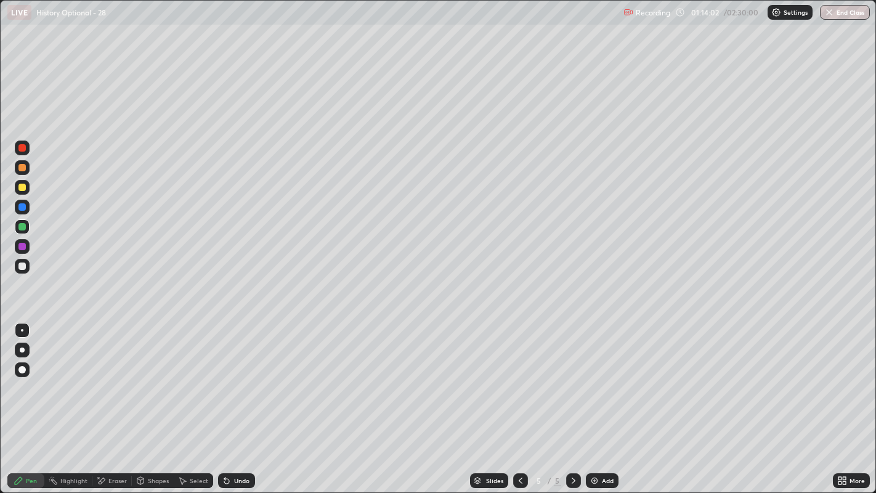
click at [23, 206] on div at bounding box center [21, 206] width 7 height 7
click at [596, 405] on img at bounding box center [595, 481] width 10 height 10
click at [504, 405] on div "Slides" at bounding box center [489, 480] width 38 height 15
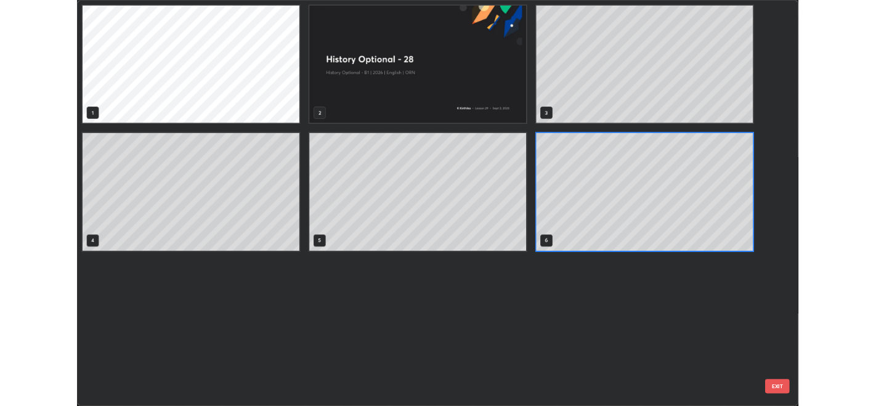
scroll to position [488, 870]
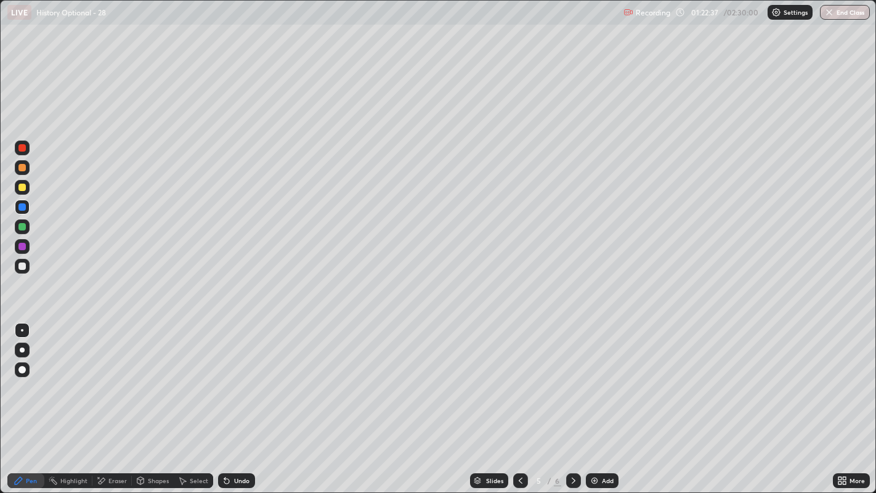
click at [572, 405] on icon at bounding box center [574, 481] width 10 height 10
click at [23, 206] on div at bounding box center [21, 206] width 7 height 7
click at [119, 405] on div "Eraser" at bounding box center [117, 481] width 18 height 6
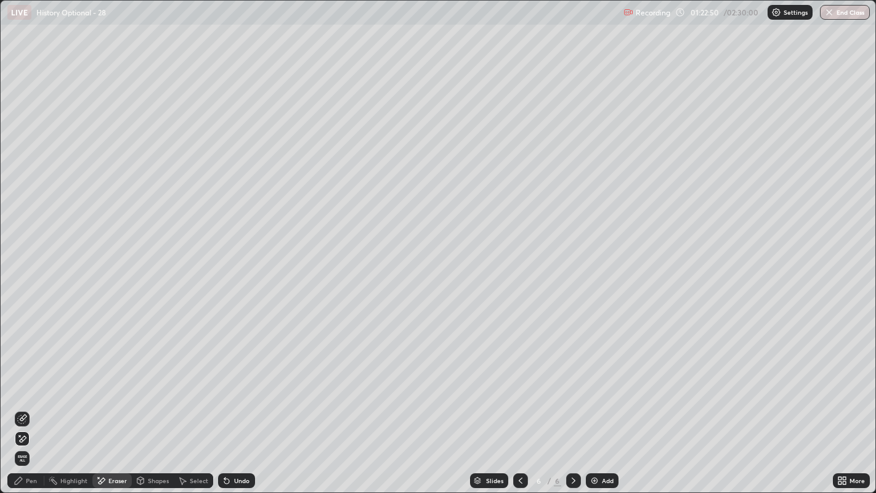
click at [36, 405] on div "Pen" at bounding box center [25, 480] width 37 height 15
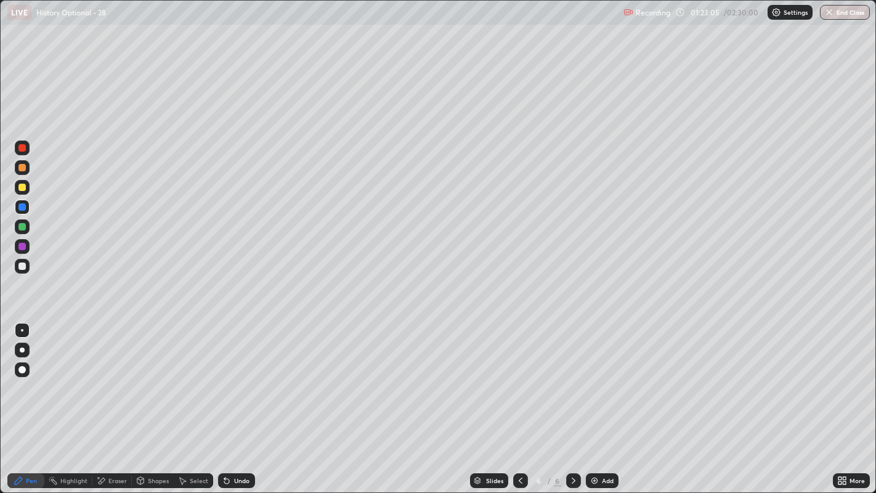
click at [28, 184] on div at bounding box center [22, 187] width 15 height 15
click at [20, 266] on div at bounding box center [21, 266] width 7 height 7
click at [116, 405] on div "Eraser" at bounding box center [117, 481] width 18 height 6
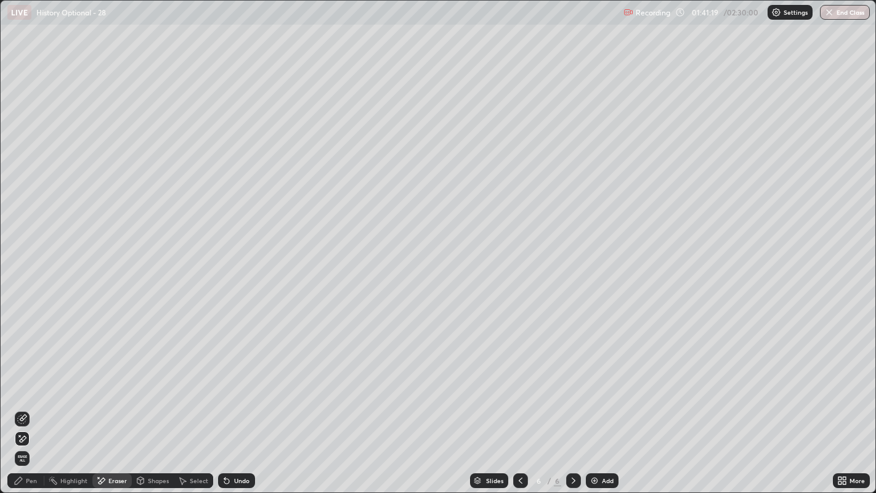
click at [21, 405] on icon at bounding box center [18, 480] width 7 height 7
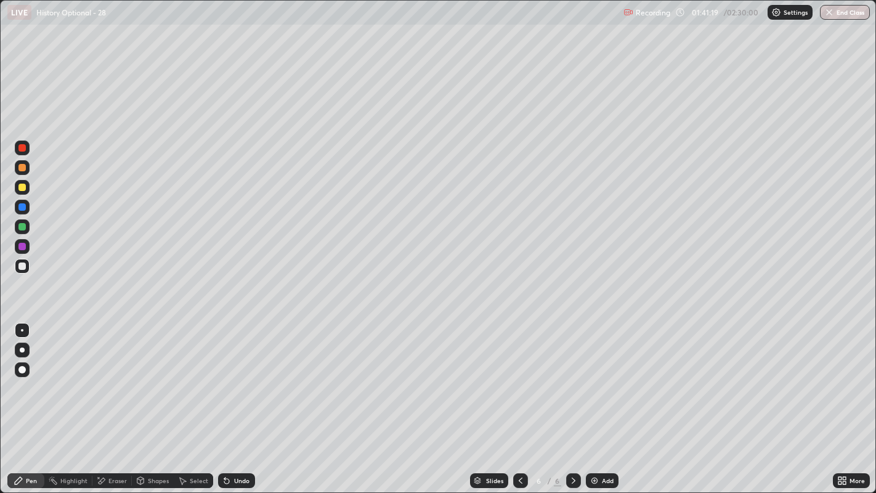
click at [25, 207] on div at bounding box center [21, 206] width 7 height 7
click at [841, 405] on icon at bounding box center [840, 478] width 3 height 3
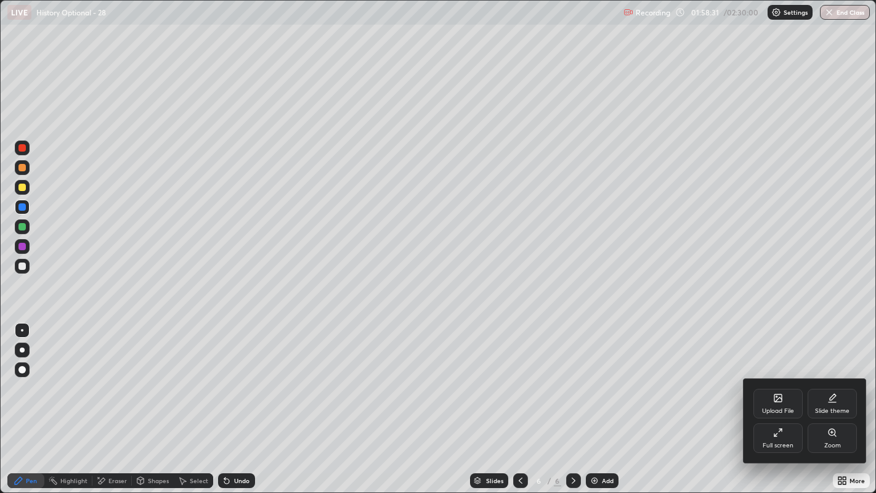
click at [769, 405] on div "Full screen" at bounding box center [778, 438] width 49 height 30
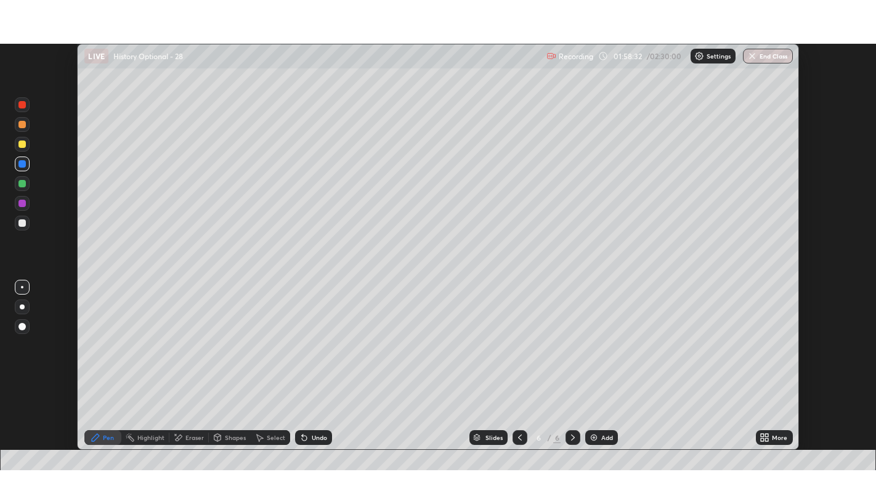
scroll to position [61219, 60749]
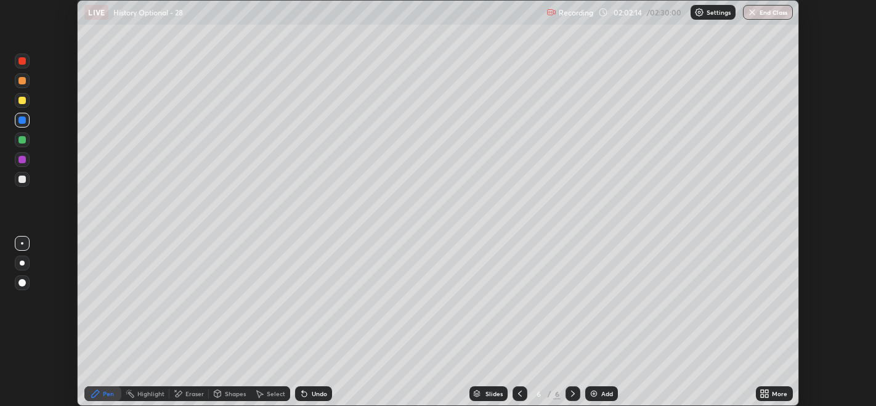
click at [763, 390] on icon at bounding box center [762, 391] width 3 height 3
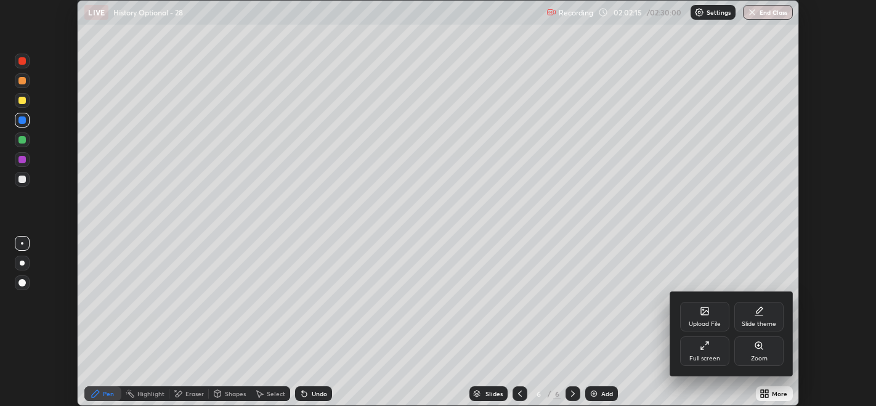
click at [698, 351] on div "Full screen" at bounding box center [704, 351] width 49 height 30
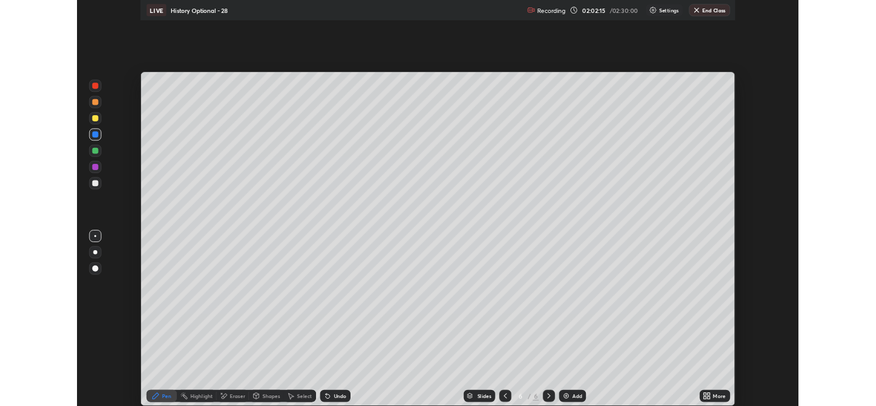
scroll to position [493, 876]
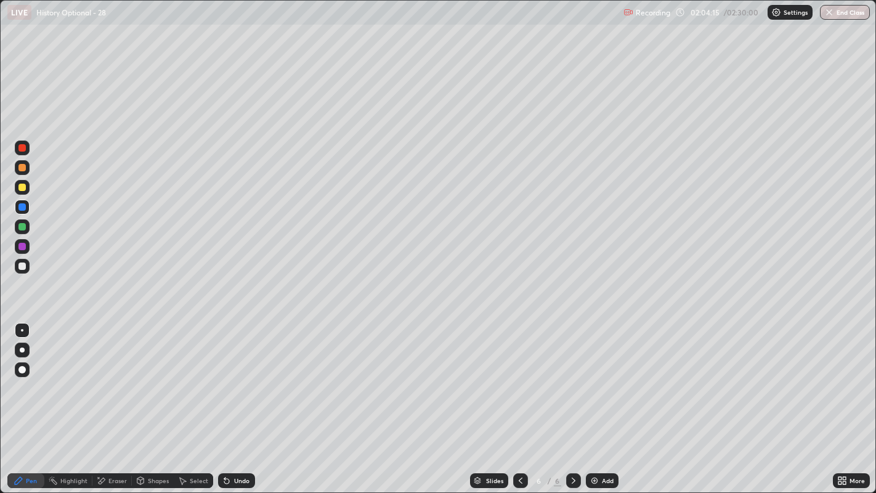
click at [24, 187] on div at bounding box center [21, 187] width 7 height 7
click at [25, 227] on div at bounding box center [21, 226] width 7 height 7
click at [23, 269] on div at bounding box center [21, 266] width 7 height 7
click at [592, 405] on img at bounding box center [595, 481] width 10 height 10
click at [841, 405] on icon at bounding box center [840, 482] width 3 height 3
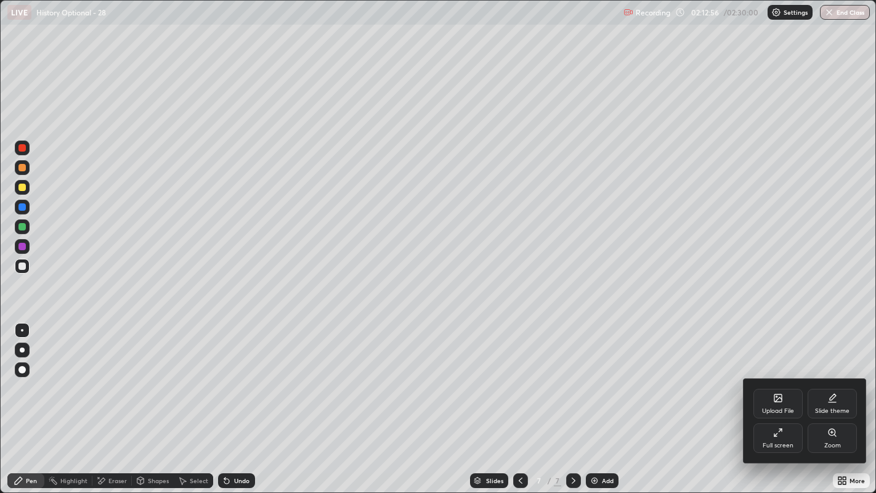
click at [764, 405] on div "Full screen" at bounding box center [778, 445] width 31 height 6
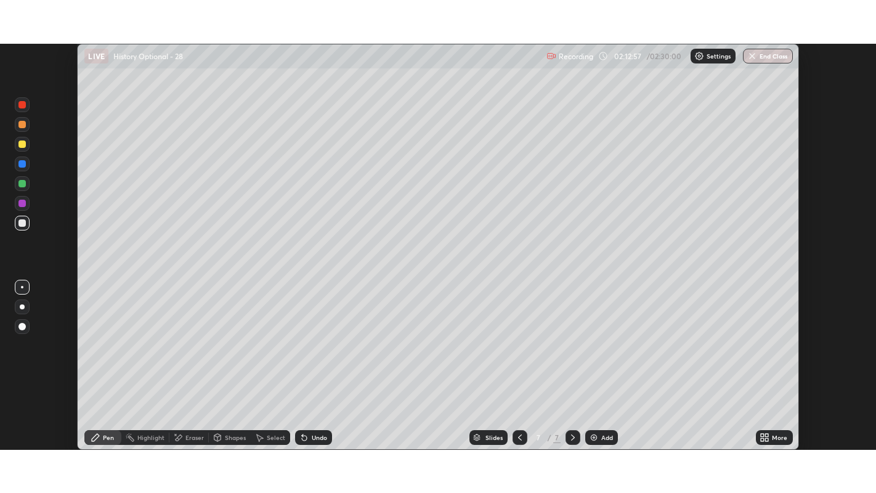
scroll to position [61219, 60749]
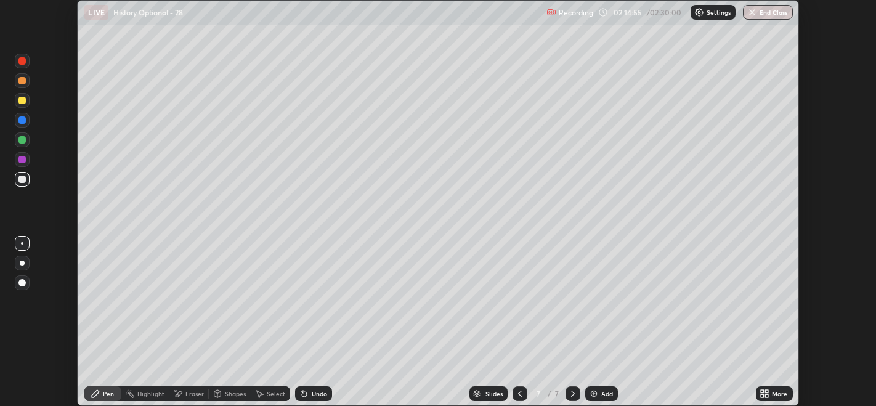
click at [762, 393] on icon at bounding box center [762, 391] width 3 height 3
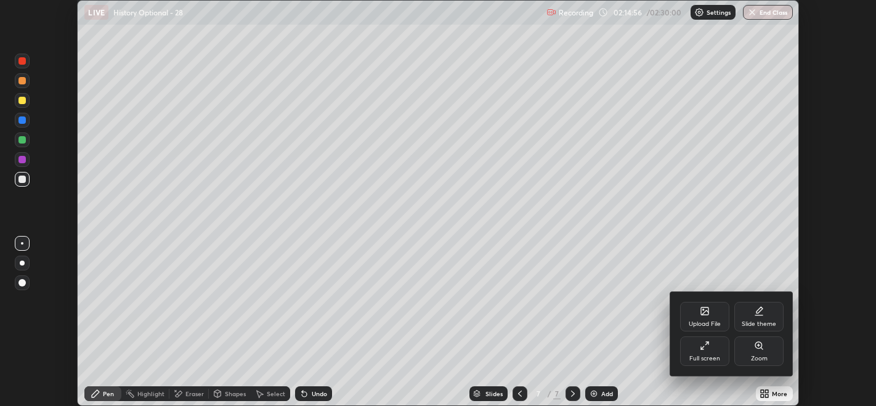
click at [692, 356] on div "Full screen" at bounding box center [705, 359] width 31 height 6
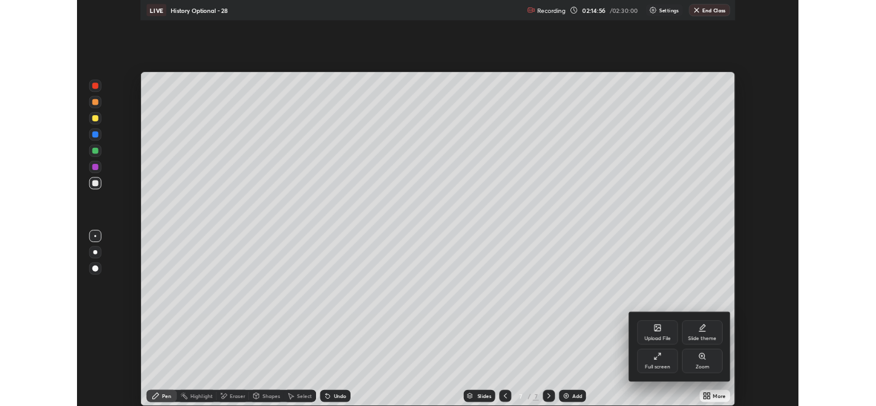
scroll to position [493, 876]
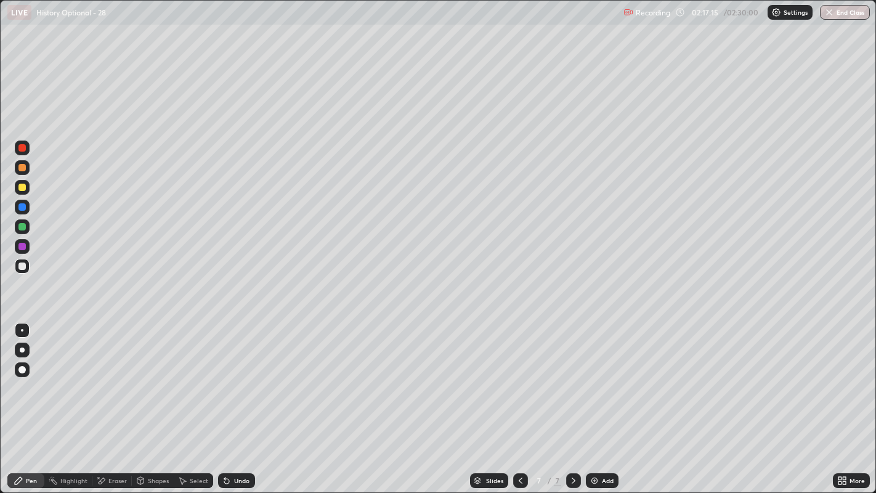
click at [518, 405] on icon at bounding box center [521, 481] width 10 height 10
click at [24, 206] on div at bounding box center [21, 206] width 7 height 7
click at [572, 405] on icon at bounding box center [574, 481] width 10 height 10
click at [593, 405] on img at bounding box center [595, 481] width 10 height 10
click at [518, 405] on icon at bounding box center [521, 481] width 10 height 10
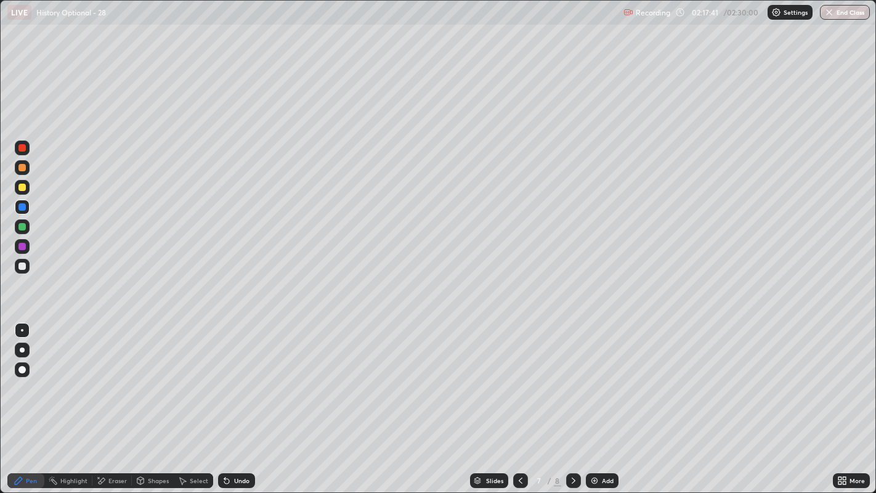
click at [519, 405] on icon at bounding box center [521, 481] width 10 height 10
click at [29, 211] on div at bounding box center [22, 207] width 15 height 15
click at [23, 206] on div at bounding box center [21, 206] width 7 height 7
click at [837, 11] on button "End Class" at bounding box center [845, 12] width 50 height 15
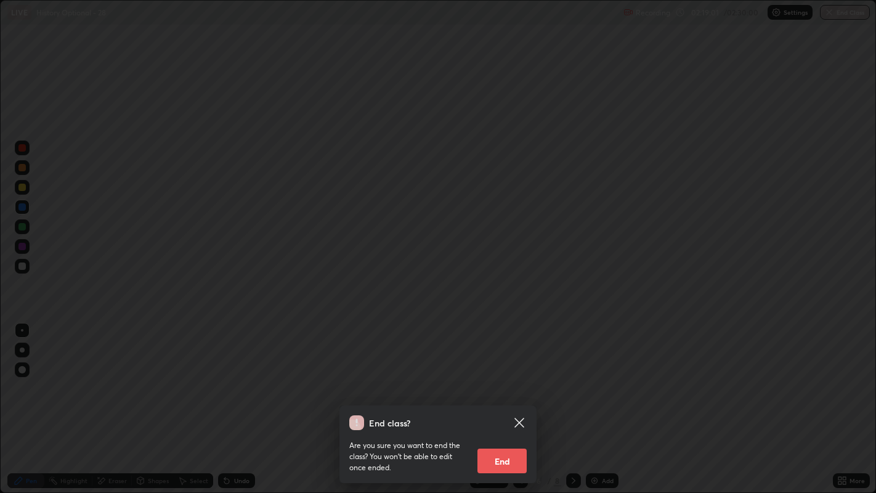
click at [497, 405] on button "End" at bounding box center [502, 461] width 49 height 25
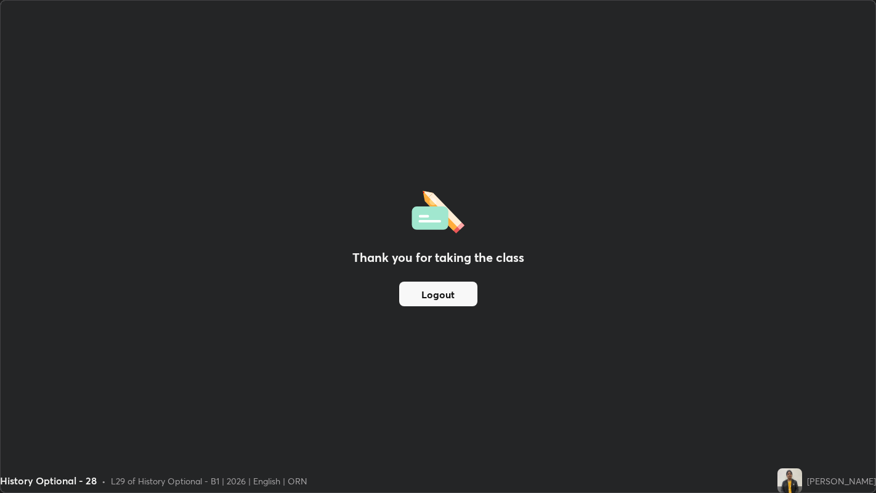
click at [473, 405] on div "Thank you for taking the class Logout" at bounding box center [438, 247] width 875 height 492
click at [129, 405] on div "L29 of History Optional - B1 | 2026 | English | ORN" at bounding box center [209, 481] width 197 height 13
click at [174, 405] on div "L29 of History Optional - B1 | 2026 | English | ORN" at bounding box center [209, 481] width 197 height 13
click at [244, 392] on div "Thank you for taking the class Logout" at bounding box center [438, 247] width 875 height 492
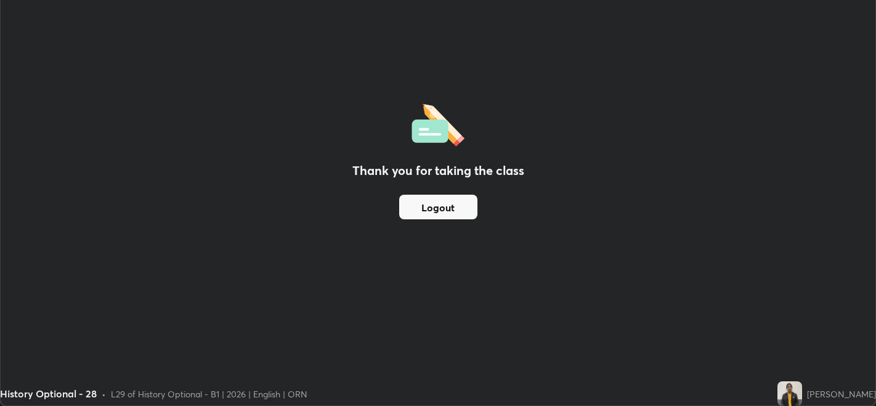
scroll to position [61219, 60749]
